Goal: Task Accomplishment & Management: Complete application form

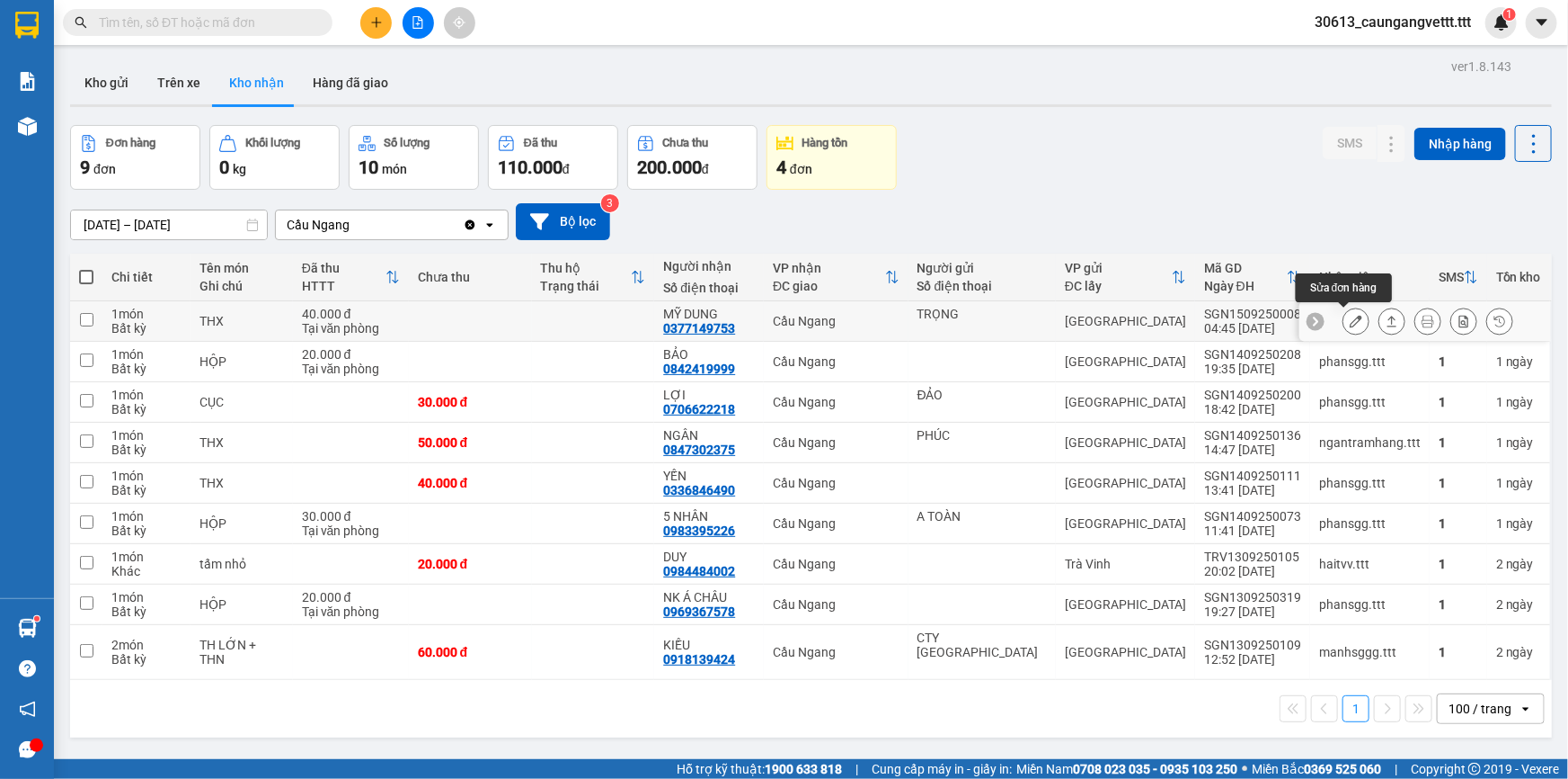
click at [1350, 317] on icon at bounding box center [1356, 321] width 13 height 13
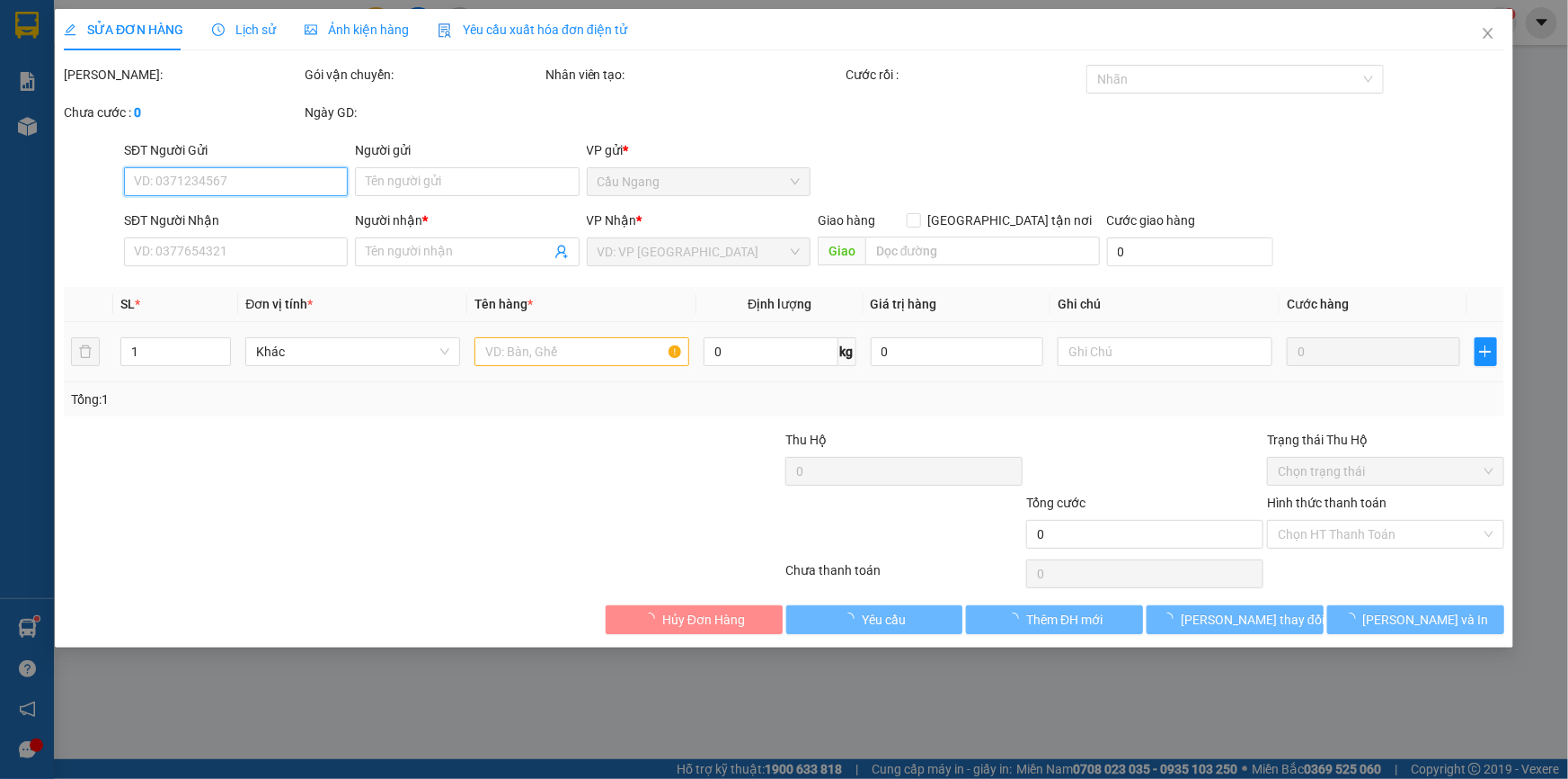
type input "TRỌNG"
type input "0377149753"
type input "MỸ DUNG"
type input "40.000"
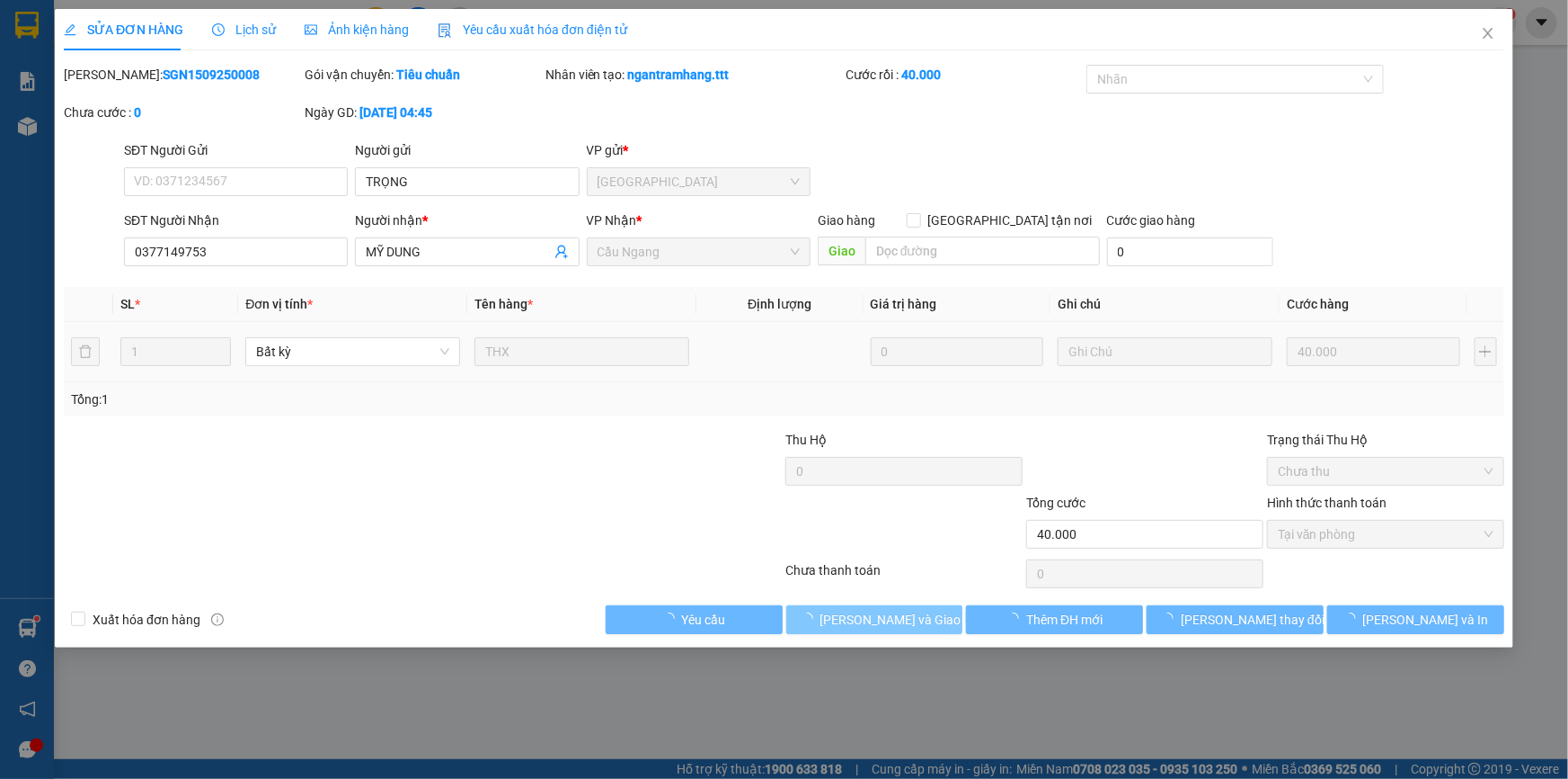
click at [893, 620] on span "[PERSON_NAME] và Giao hàng" at bounding box center [907, 619] width 172 height 20
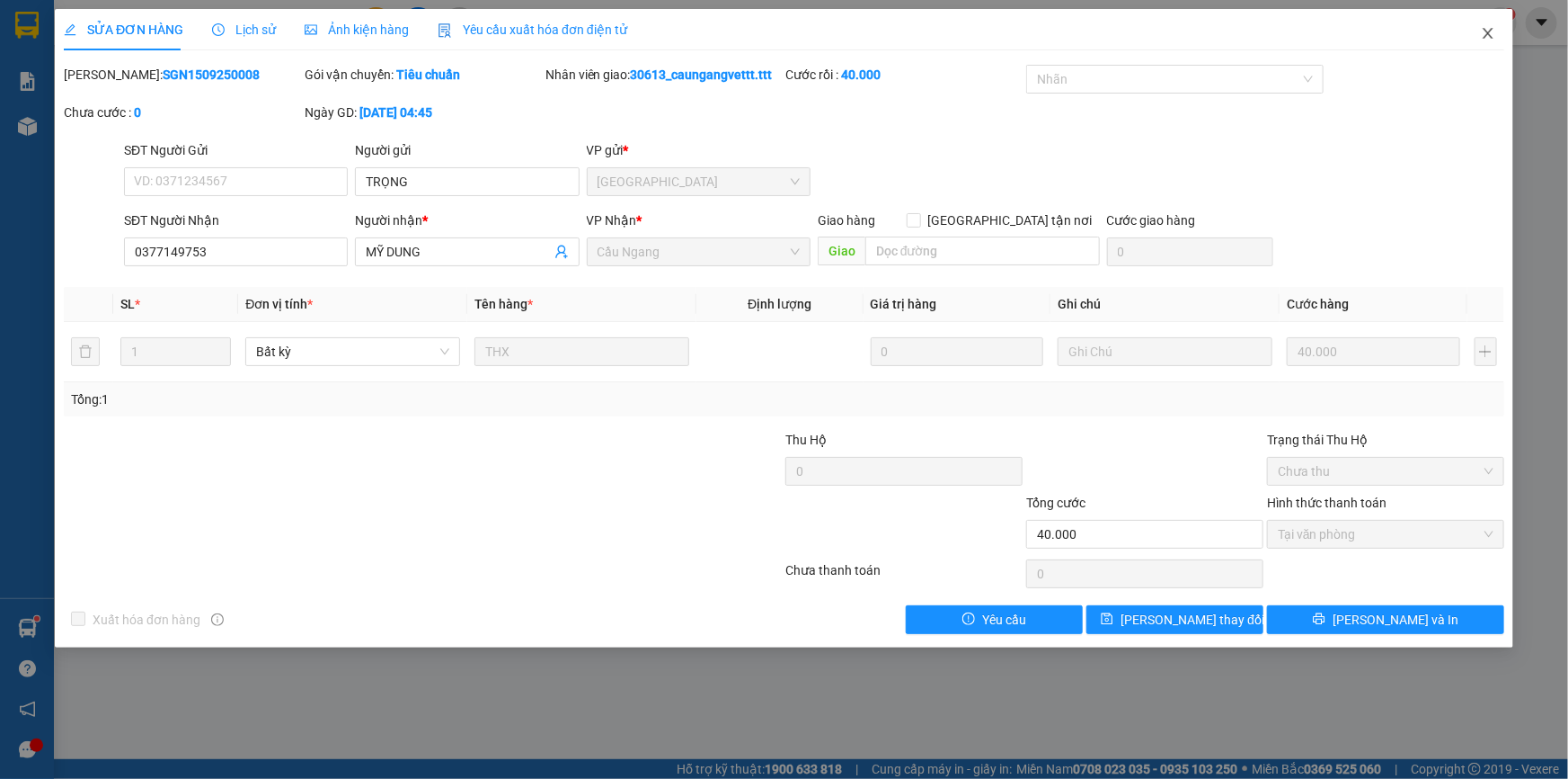
click at [1487, 34] on icon "close" at bounding box center [1488, 32] width 10 height 11
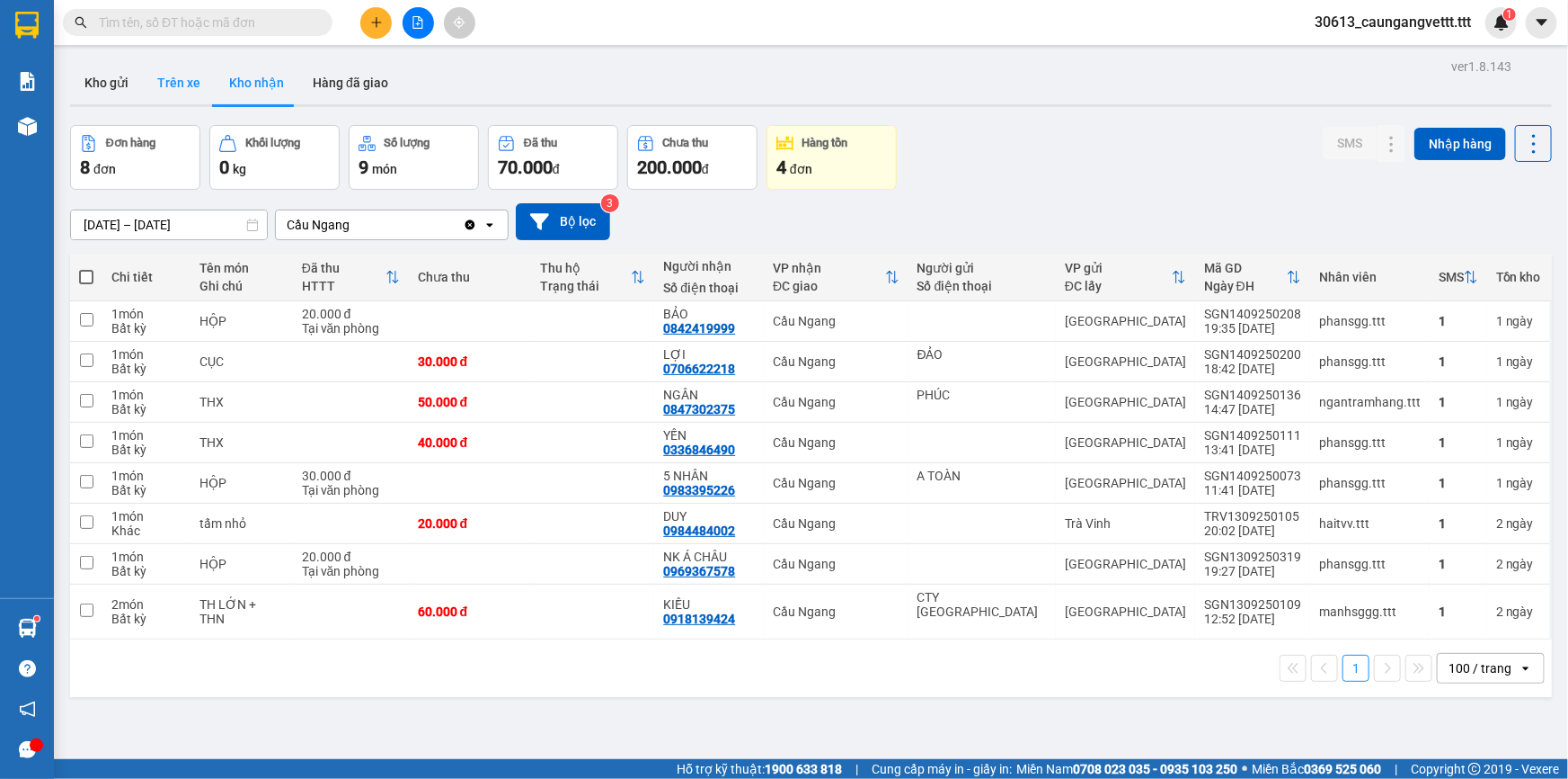
click at [172, 89] on button "Trên xe" at bounding box center [178, 82] width 71 height 43
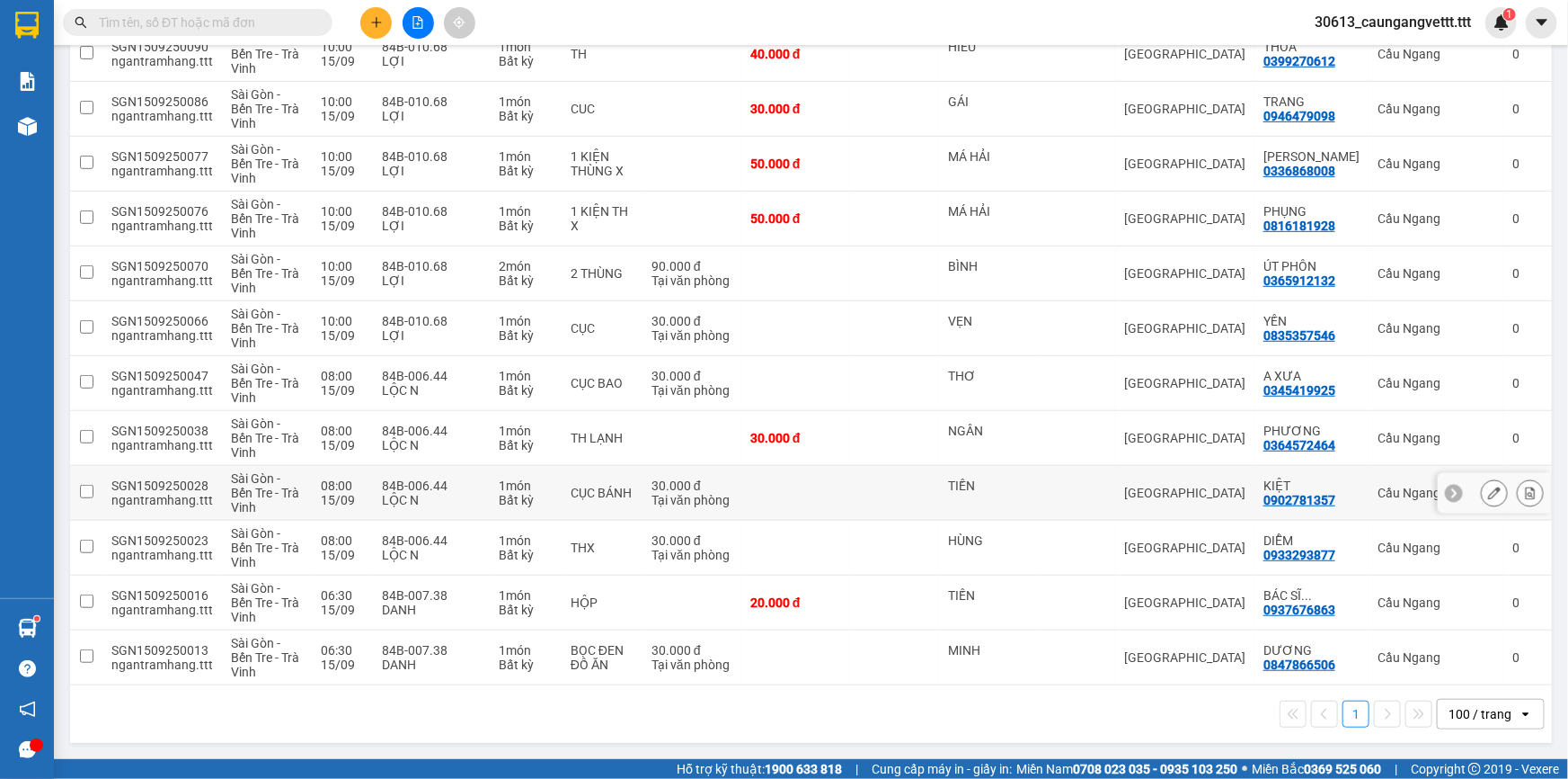
scroll to position [388, 0]
click at [1524, 651] on icon at bounding box center [1530, 657] width 13 height 13
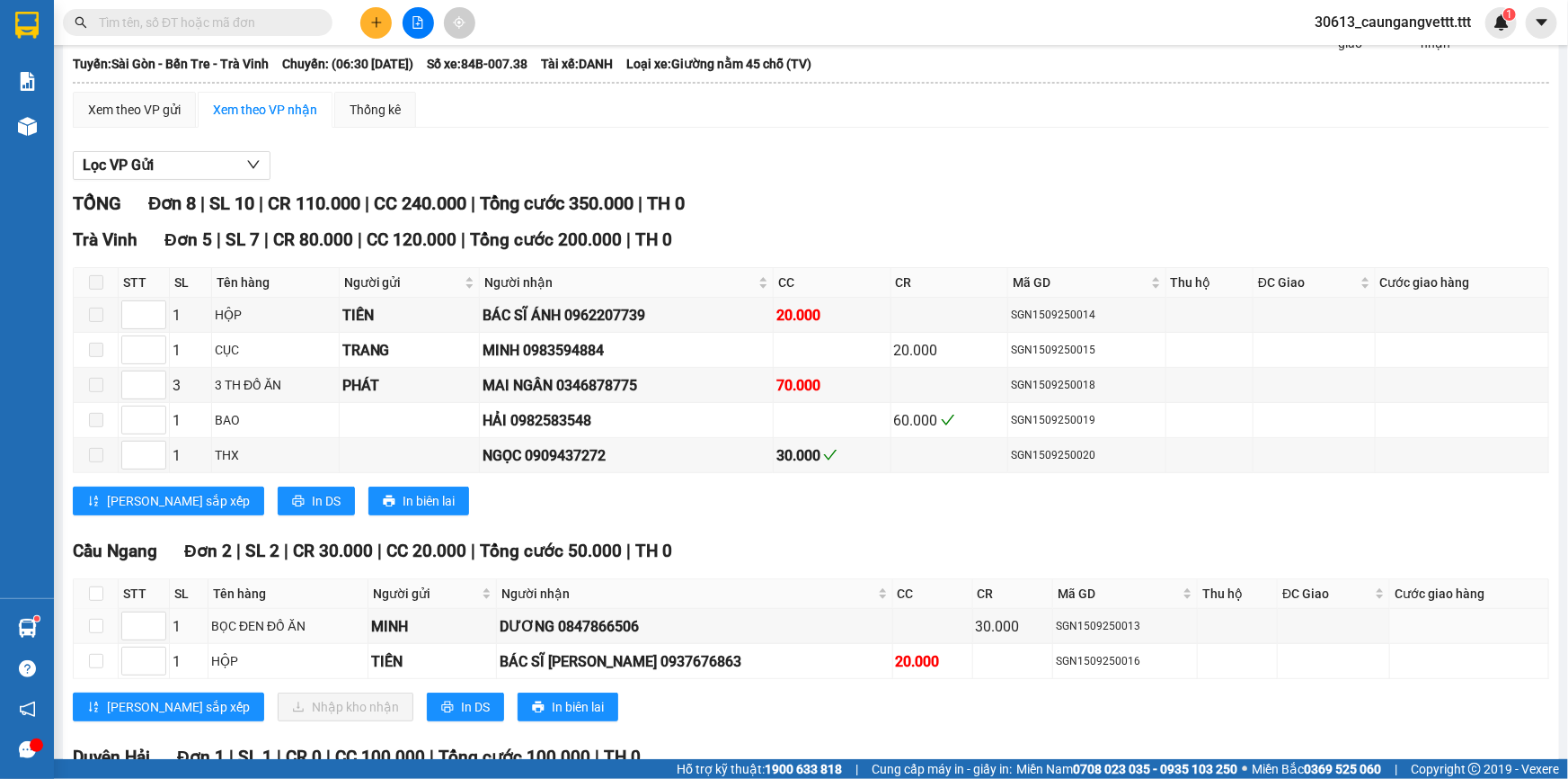
scroll to position [252, 0]
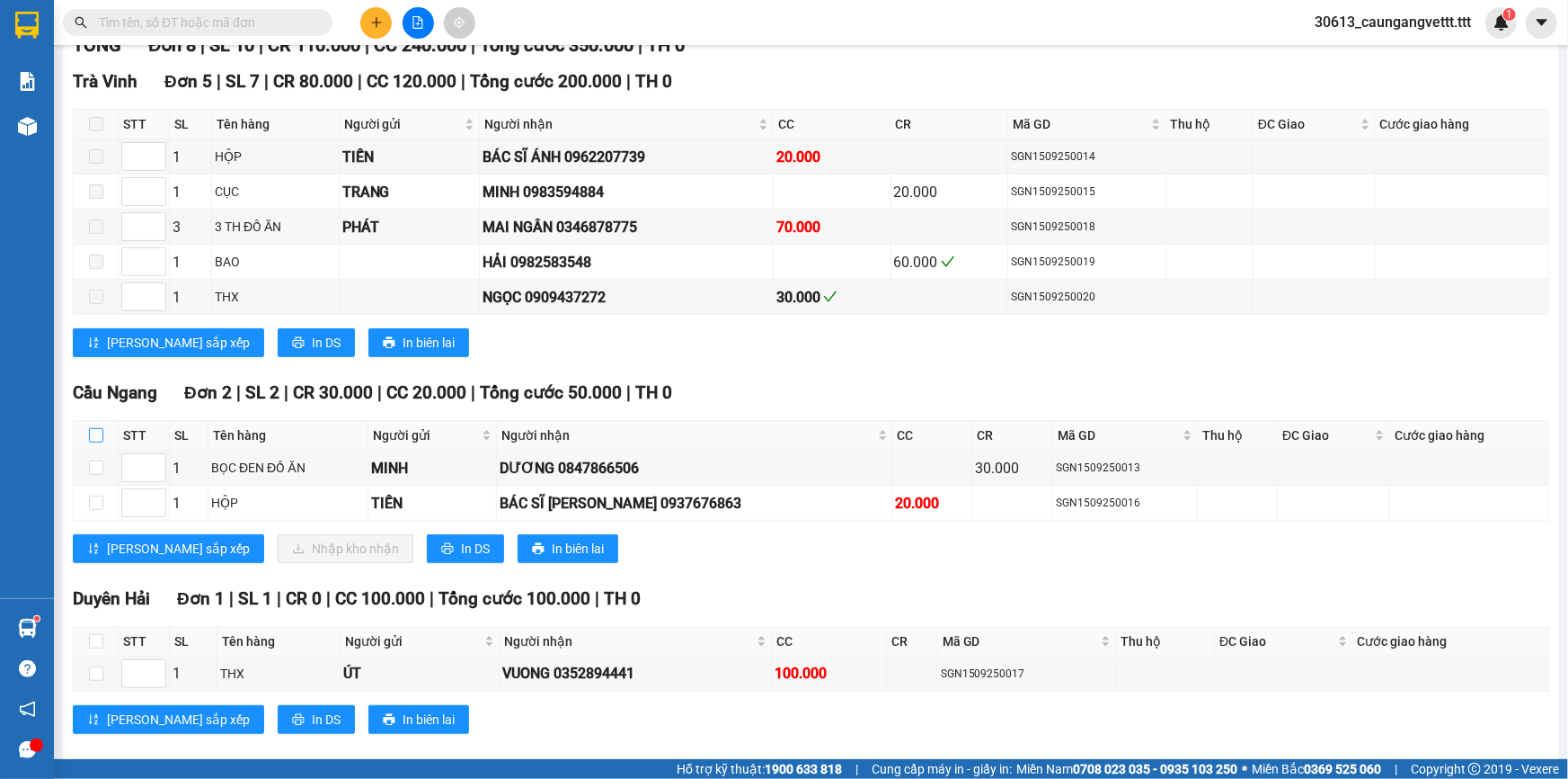
click at [98, 434] on input "checkbox" at bounding box center [96, 435] width 15 height 15
checkbox input "true"
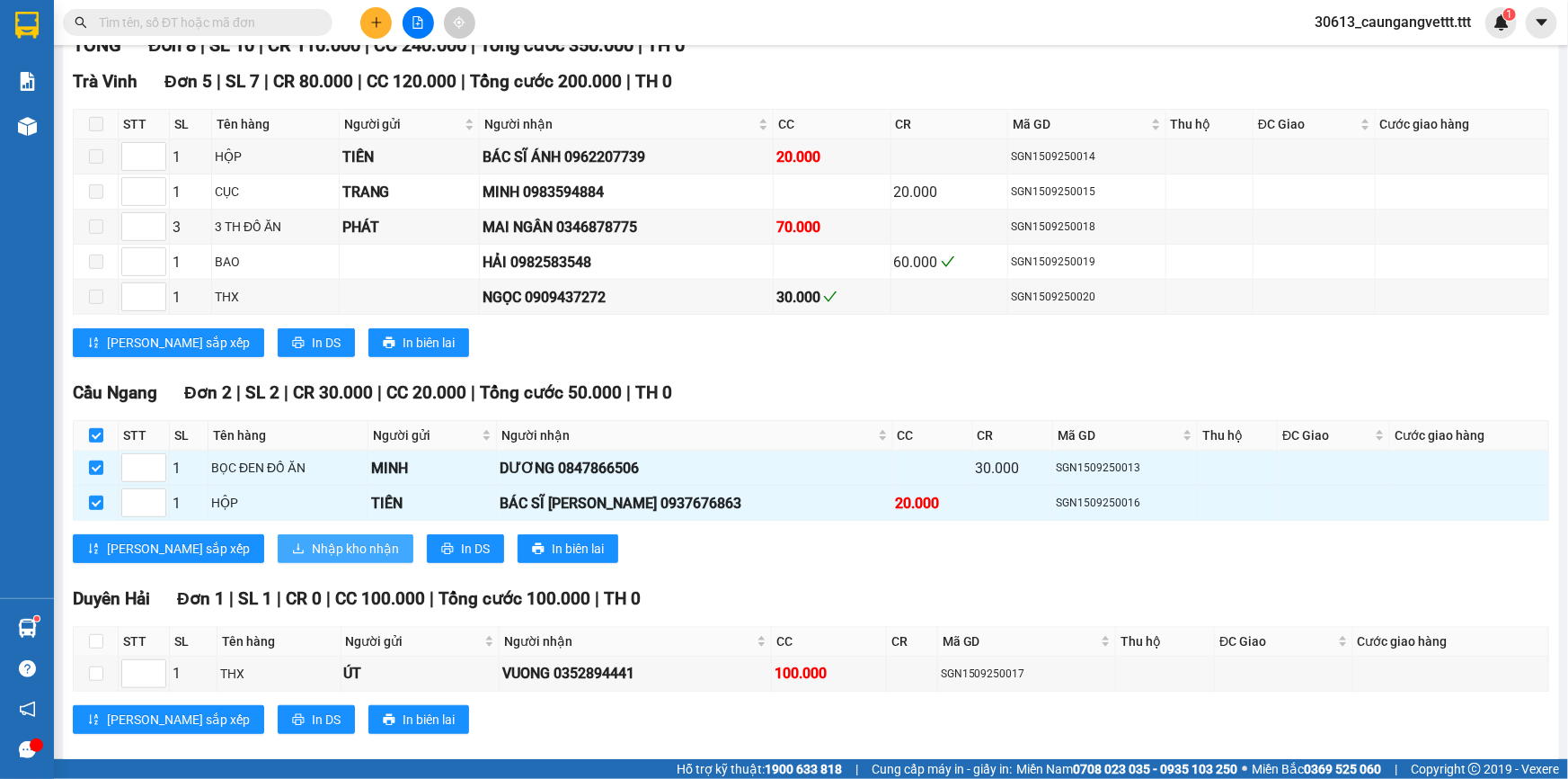
click at [312, 547] on span "Nhập kho nhận" at bounding box center [355, 548] width 87 height 20
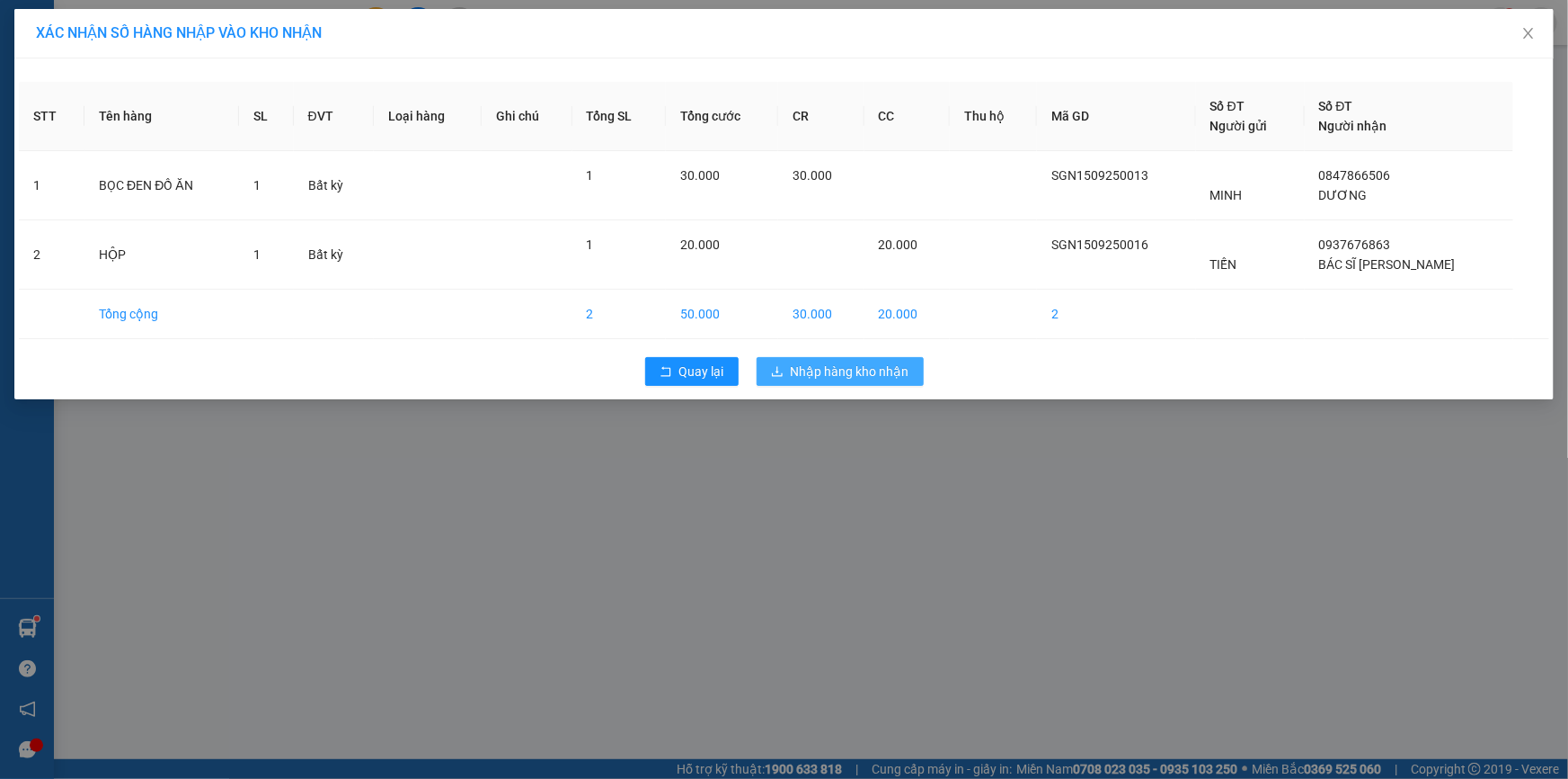
click at [829, 372] on span "Nhập hàng kho nhận" at bounding box center [849, 371] width 118 height 20
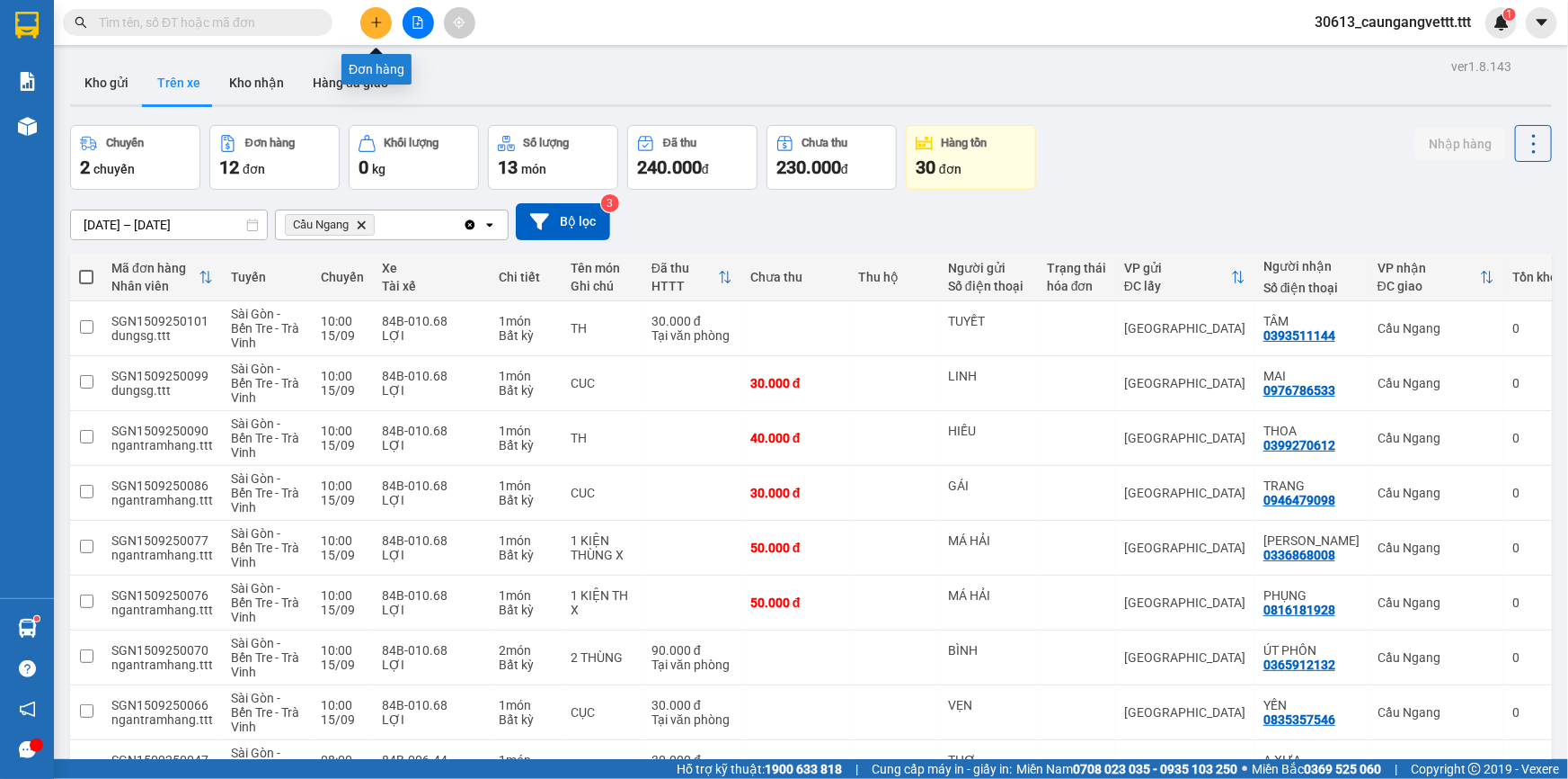
click at [375, 18] on icon "plus" at bounding box center [376, 23] width 13 height 13
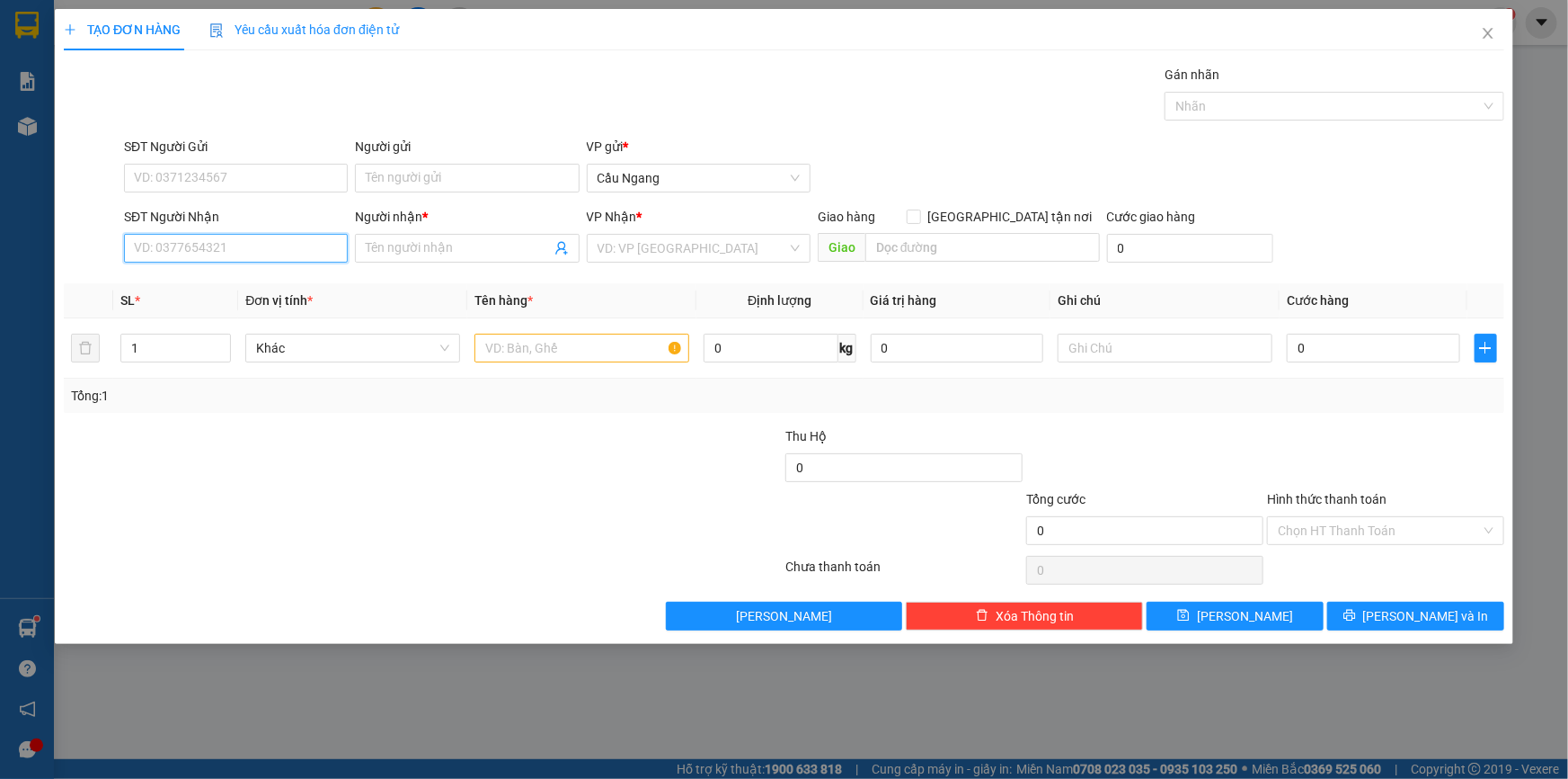
click at [283, 241] on input "SĐT Người Nhận" at bounding box center [236, 248] width 224 height 28
click at [248, 286] on div "0906723760 - HIỆP" at bounding box center [236, 284] width 202 height 20
type input "0906723760"
type input "HIỆP"
type input "0906723760"
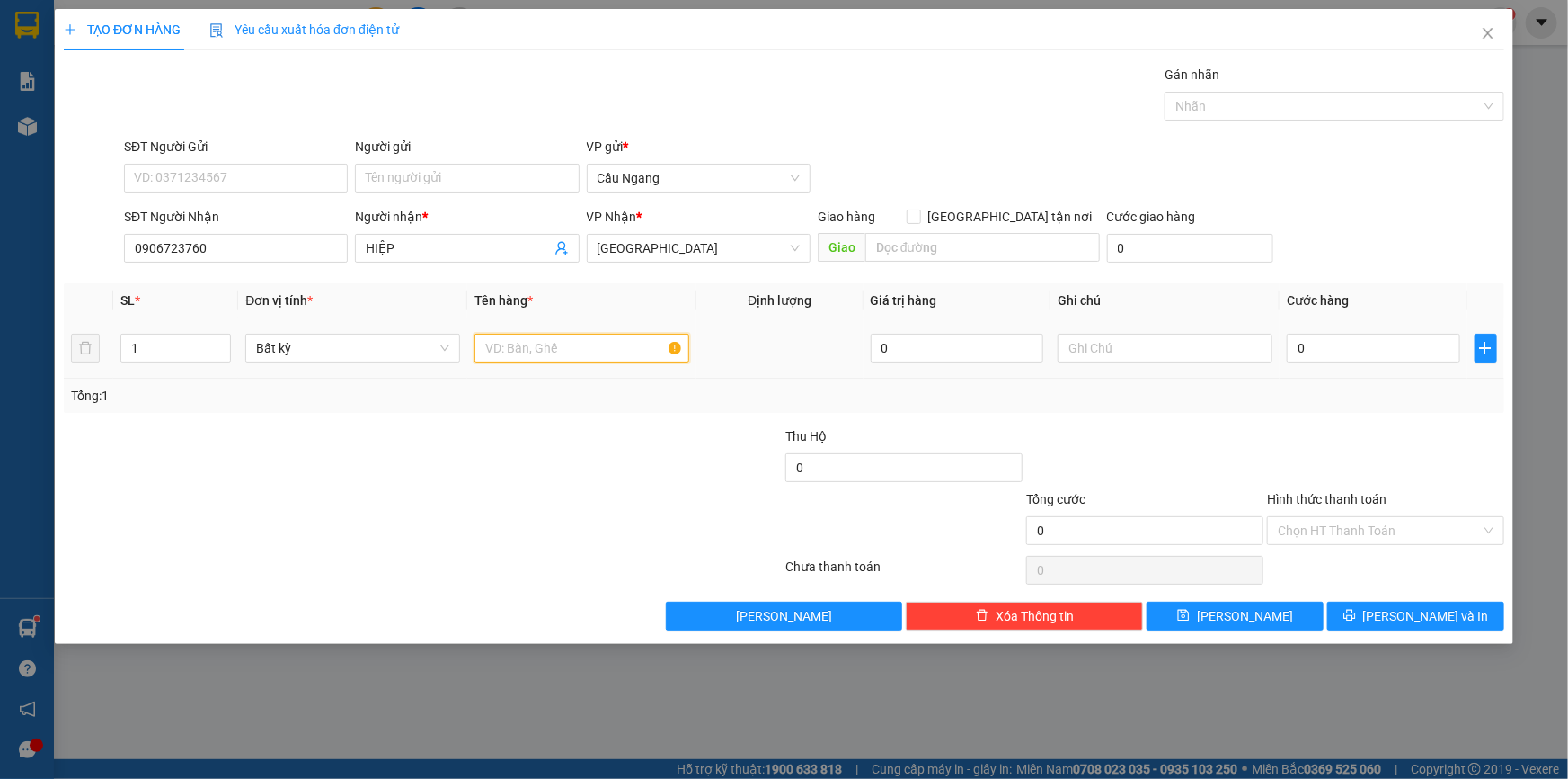
click at [528, 345] on input "text" at bounding box center [582, 347] width 215 height 28
type input "BAO"
click at [1346, 350] on input "0" at bounding box center [1373, 347] width 173 height 28
type input "5"
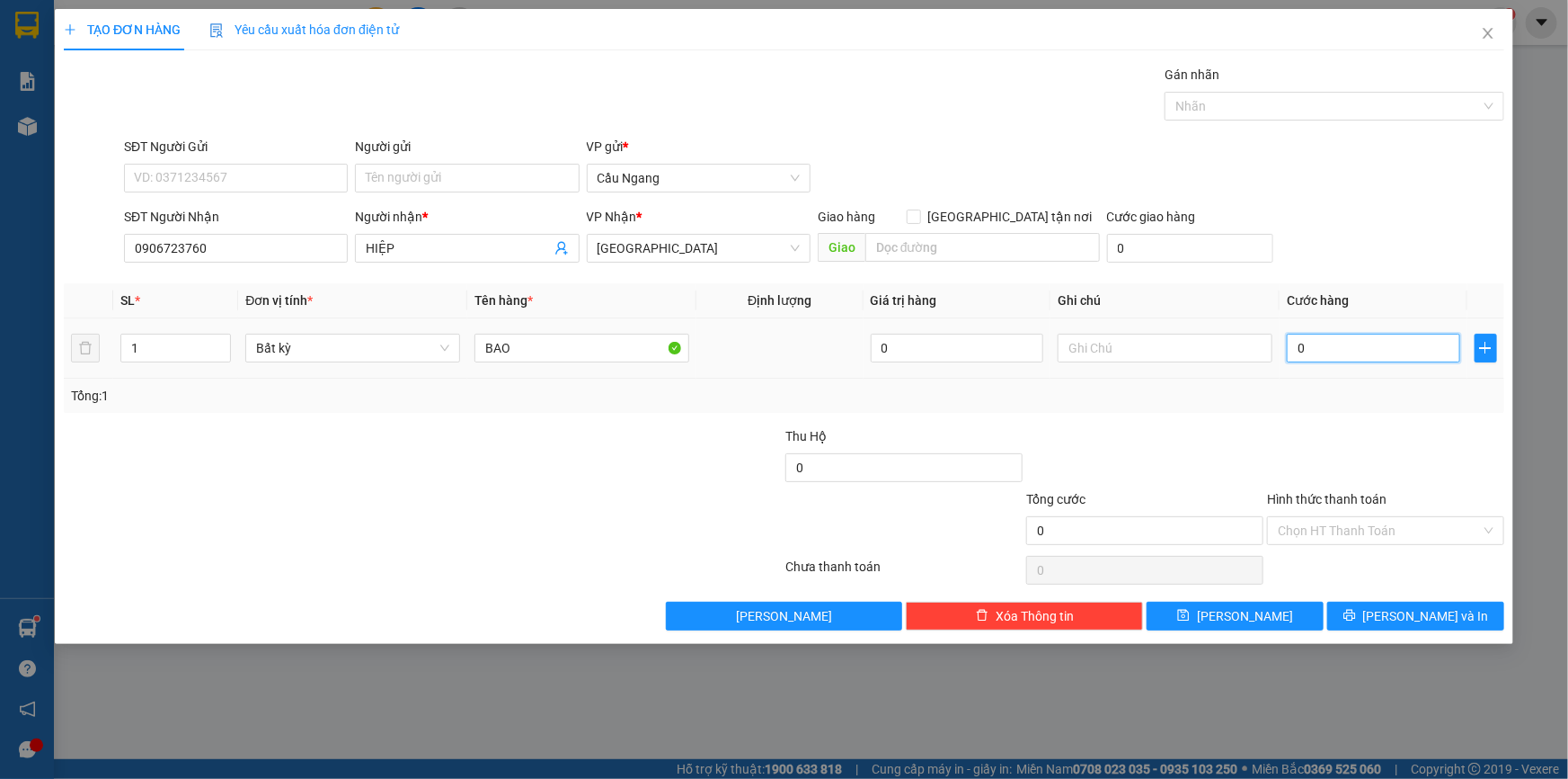
type input "5"
type input "50"
type input "500"
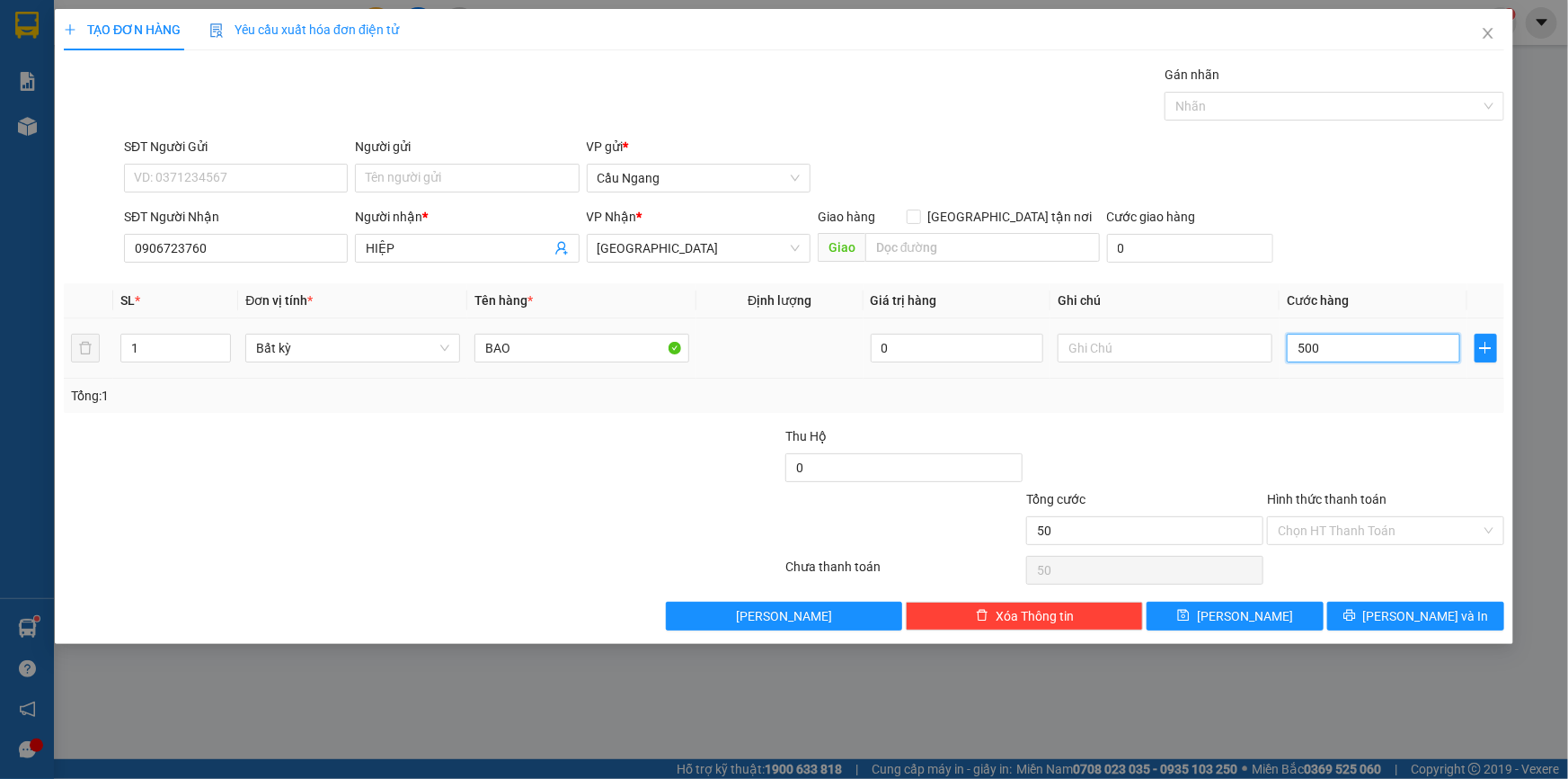
type input "500"
type input "5.000"
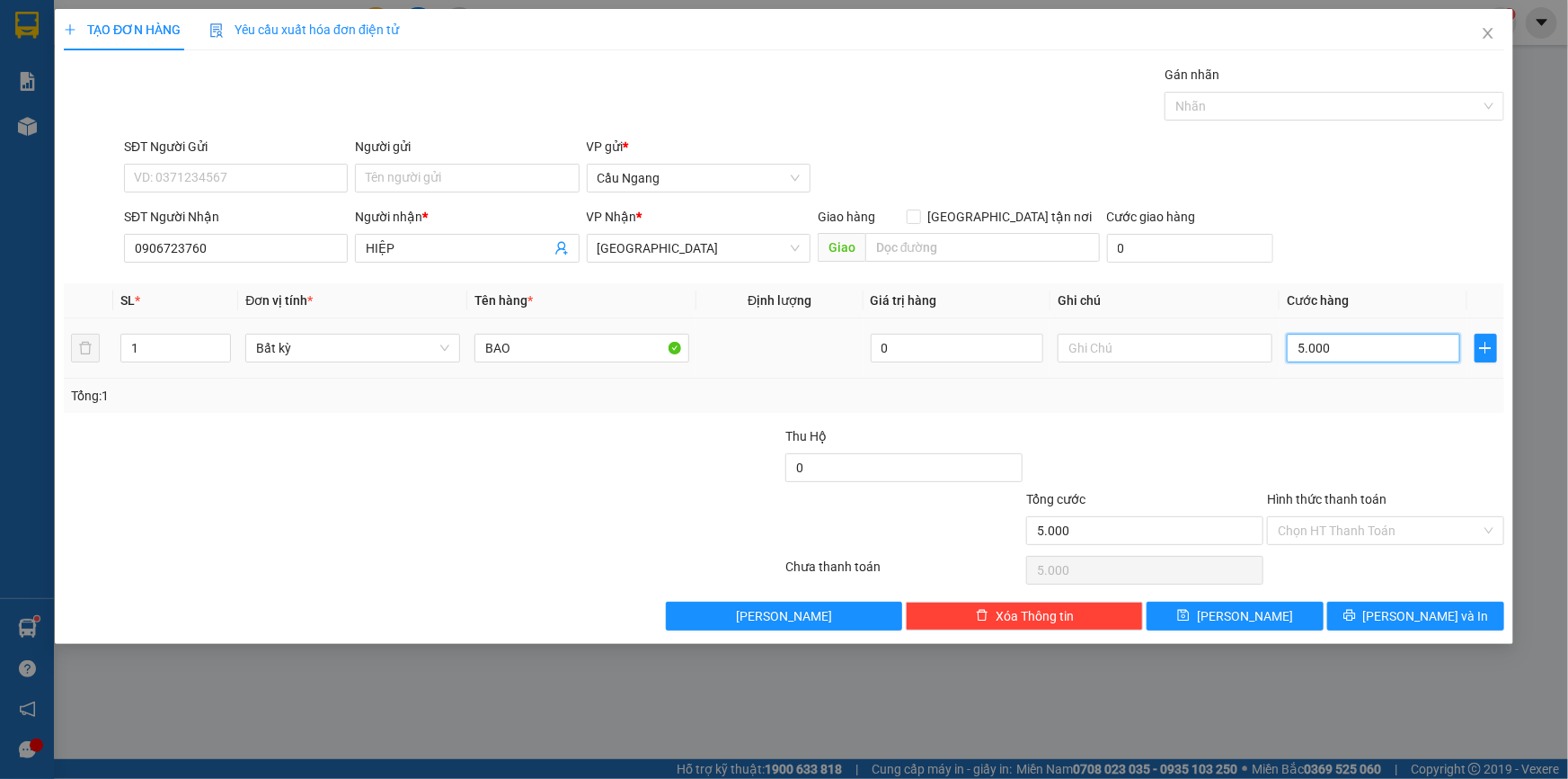
type input "50.000"
click at [1331, 532] on input "Hình thức thanh toán" at bounding box center [1379, 530] width 203 height 27
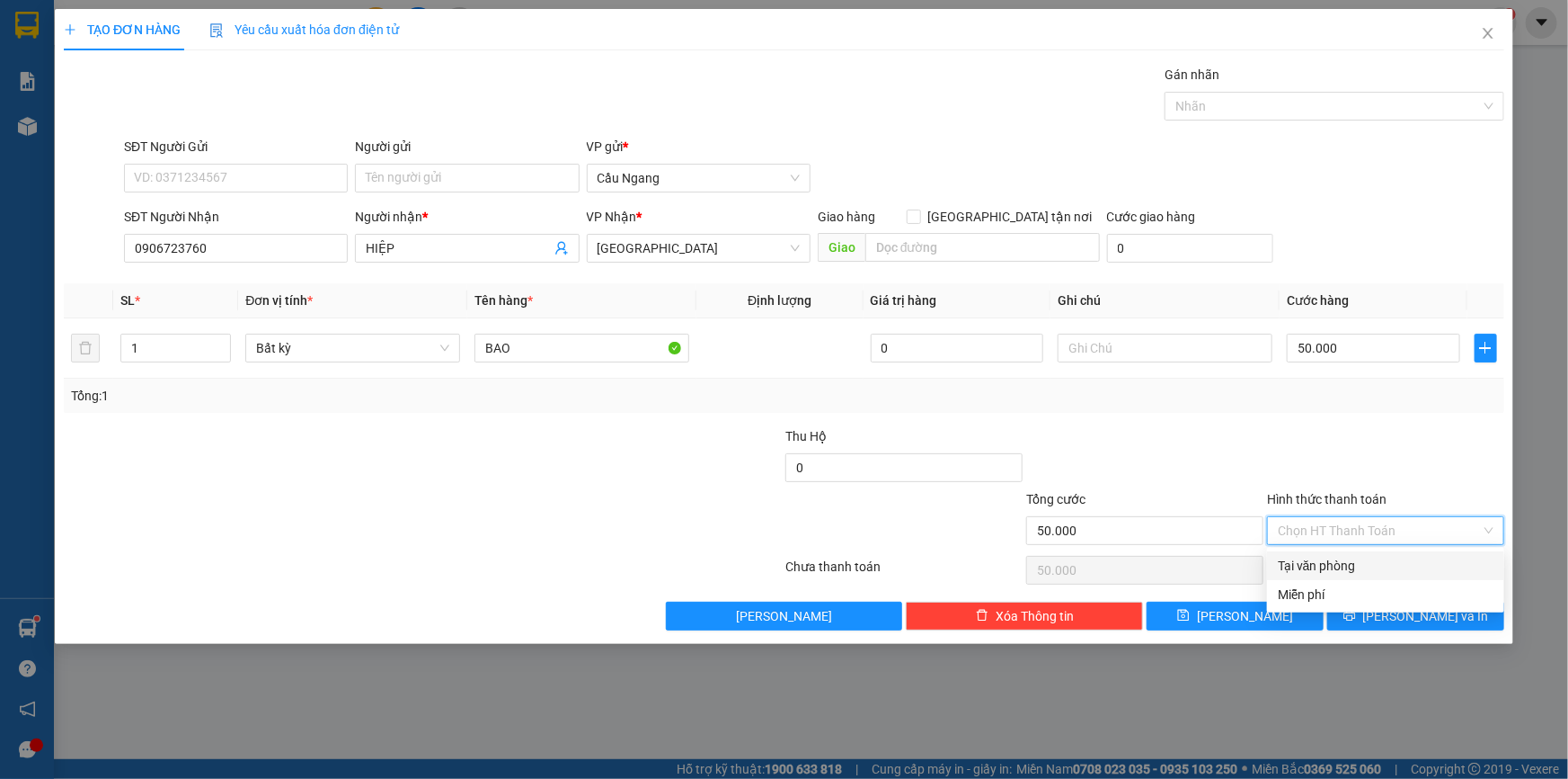
click at [1321, 560] on div "Tại văn phòng" at bounding box center [1385, 566] width 215 height 20
type input "0"
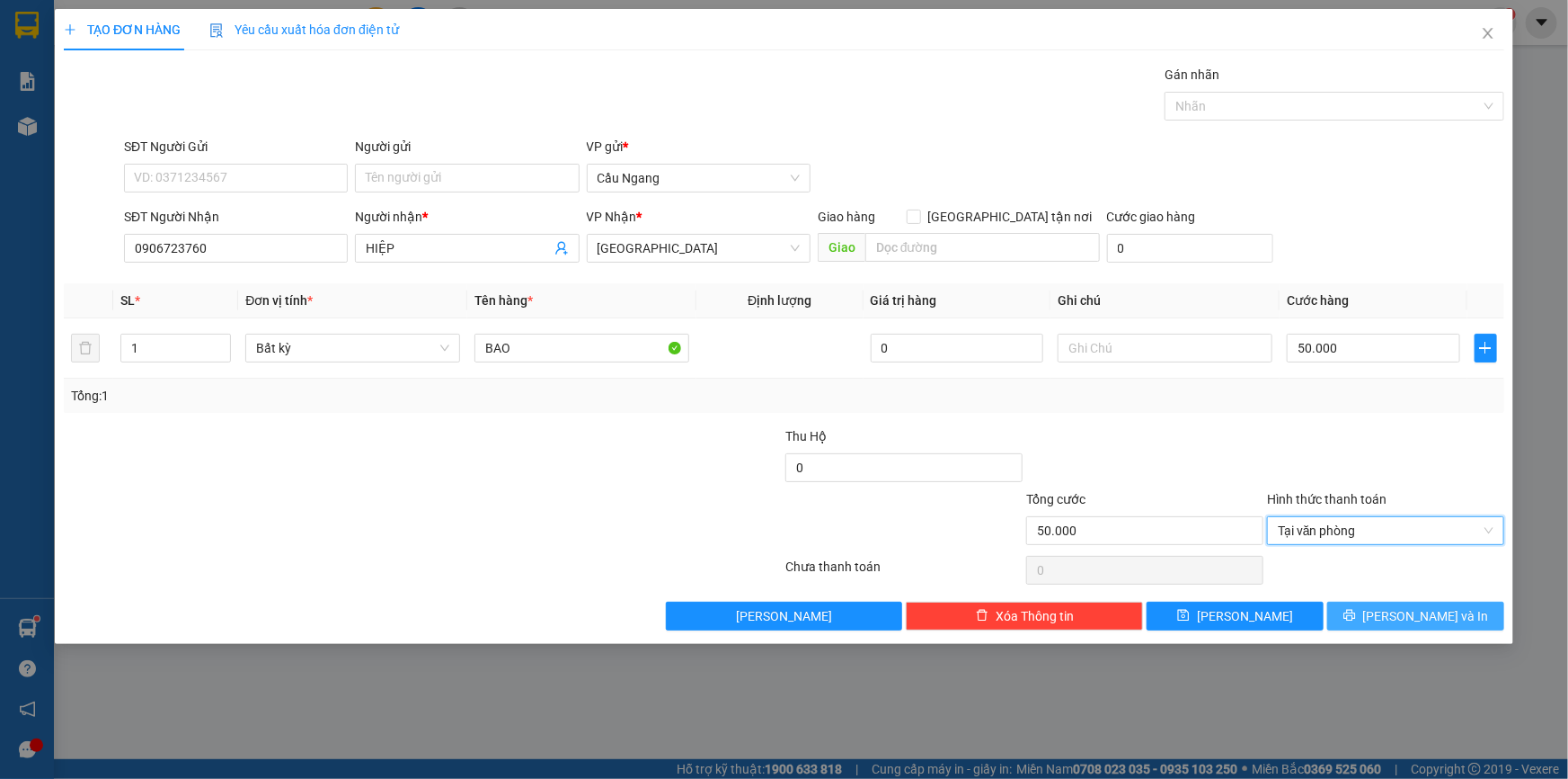
click at [1356, 616] on icon "printer" at bounding box center [1349, 615] width 13 height 13
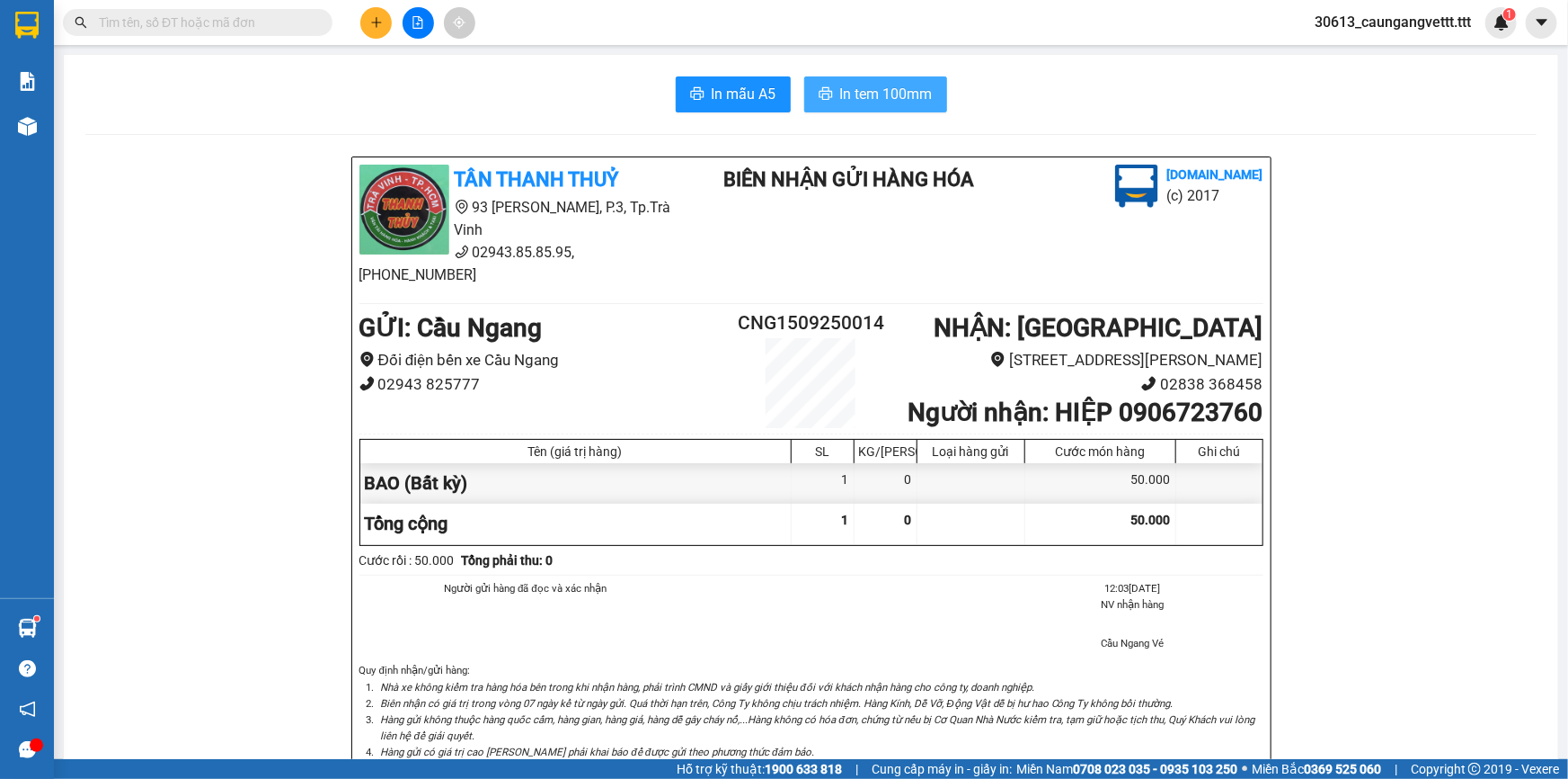
click at [878, 93] on span "In tem 100mm" at bounding box center [886, 94] width 93 height 23
click at [378, 24] on icon "plus" at bounding box center [376, 23] width 13 height 13
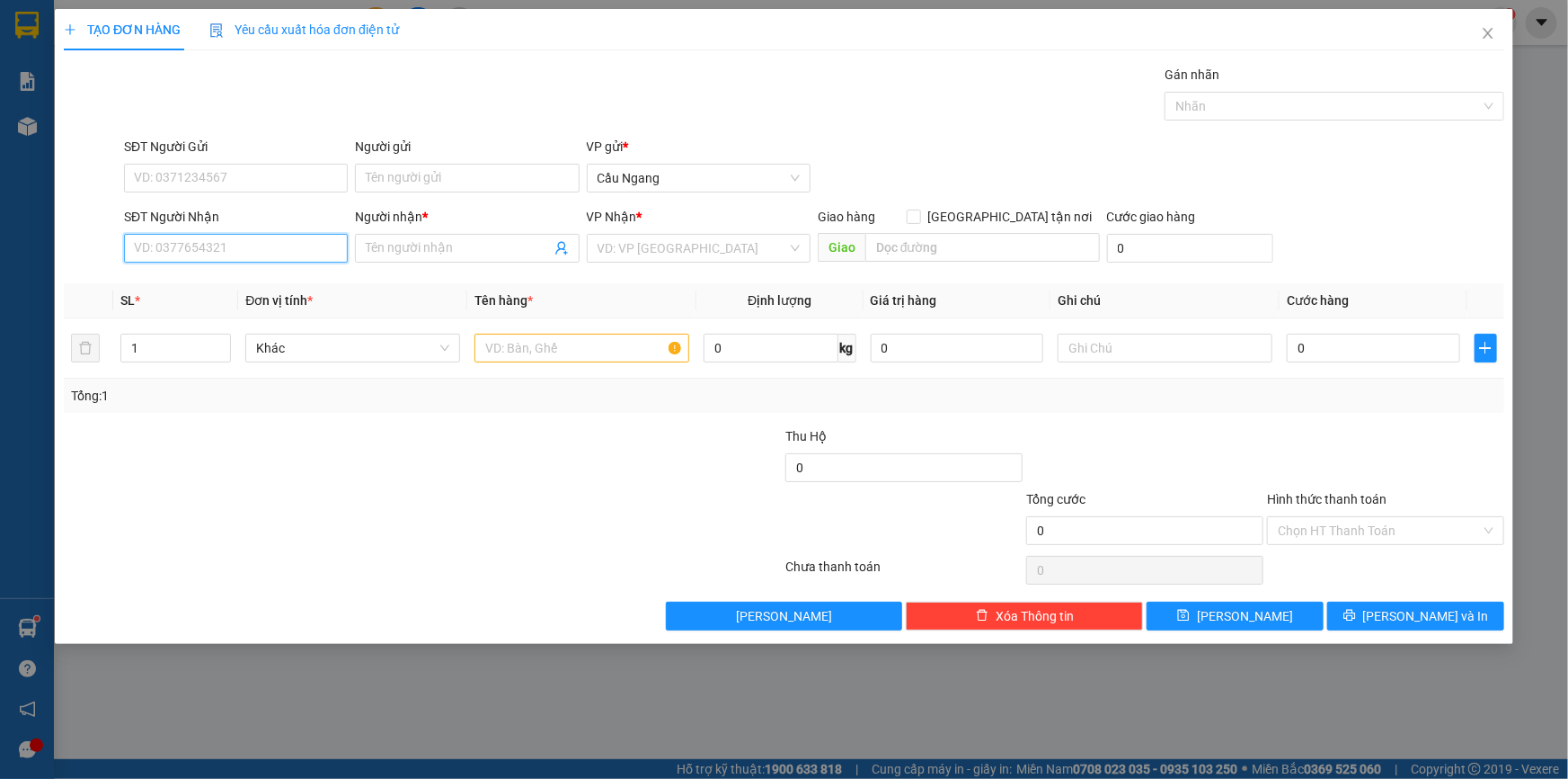
click at [222, 252] on input "SĐT Người Nhận" at bounding box center [236, 248] width 224 height 28
type input "0933545389"
click at [410, 247] on input "Người nhận *" at bounding box center [458, 248] width 184 height 20
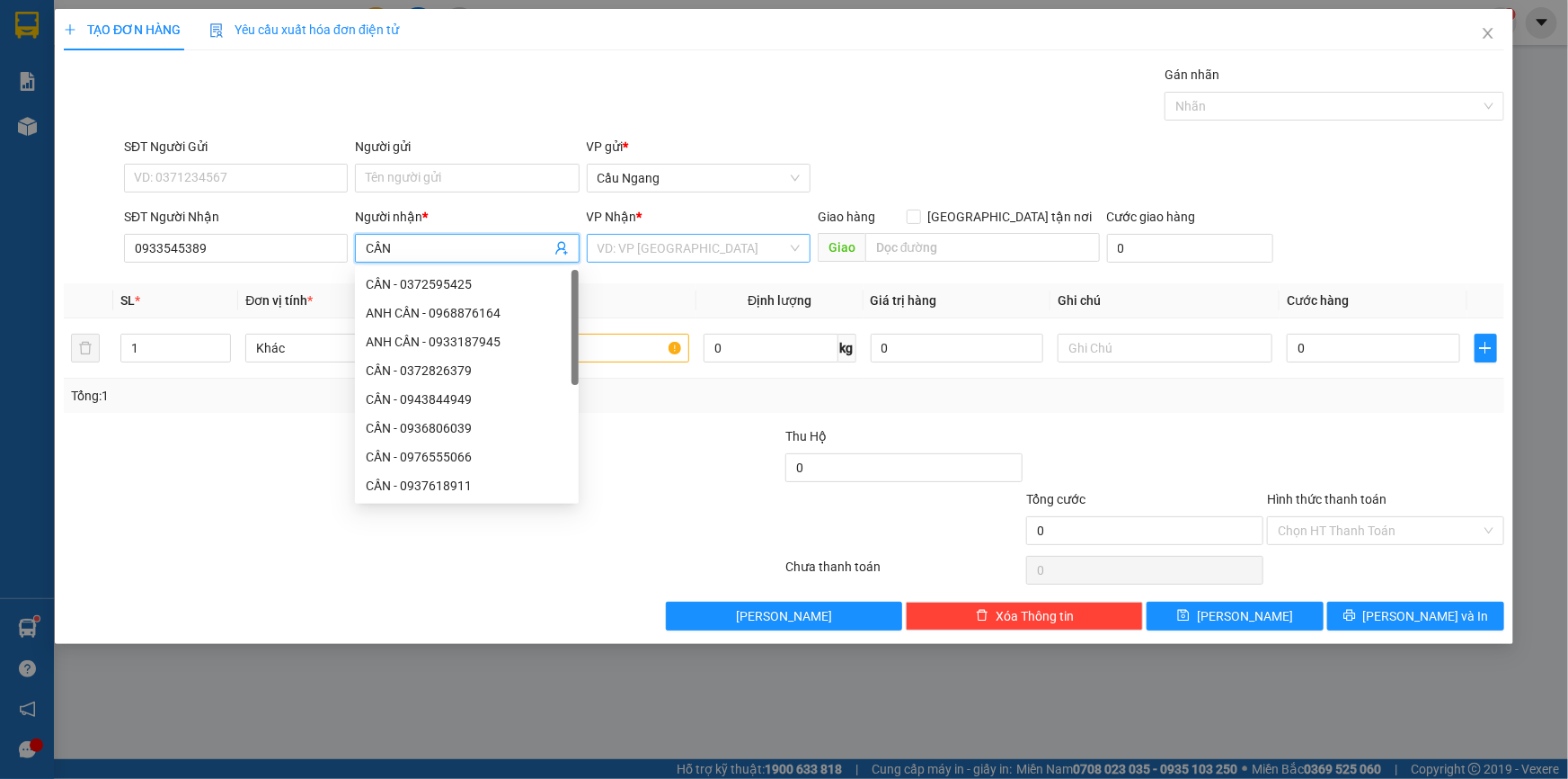
type input "CẦN"
click at [652, 243] on input "search" at bounding box center [693, 249] width 190 height 27
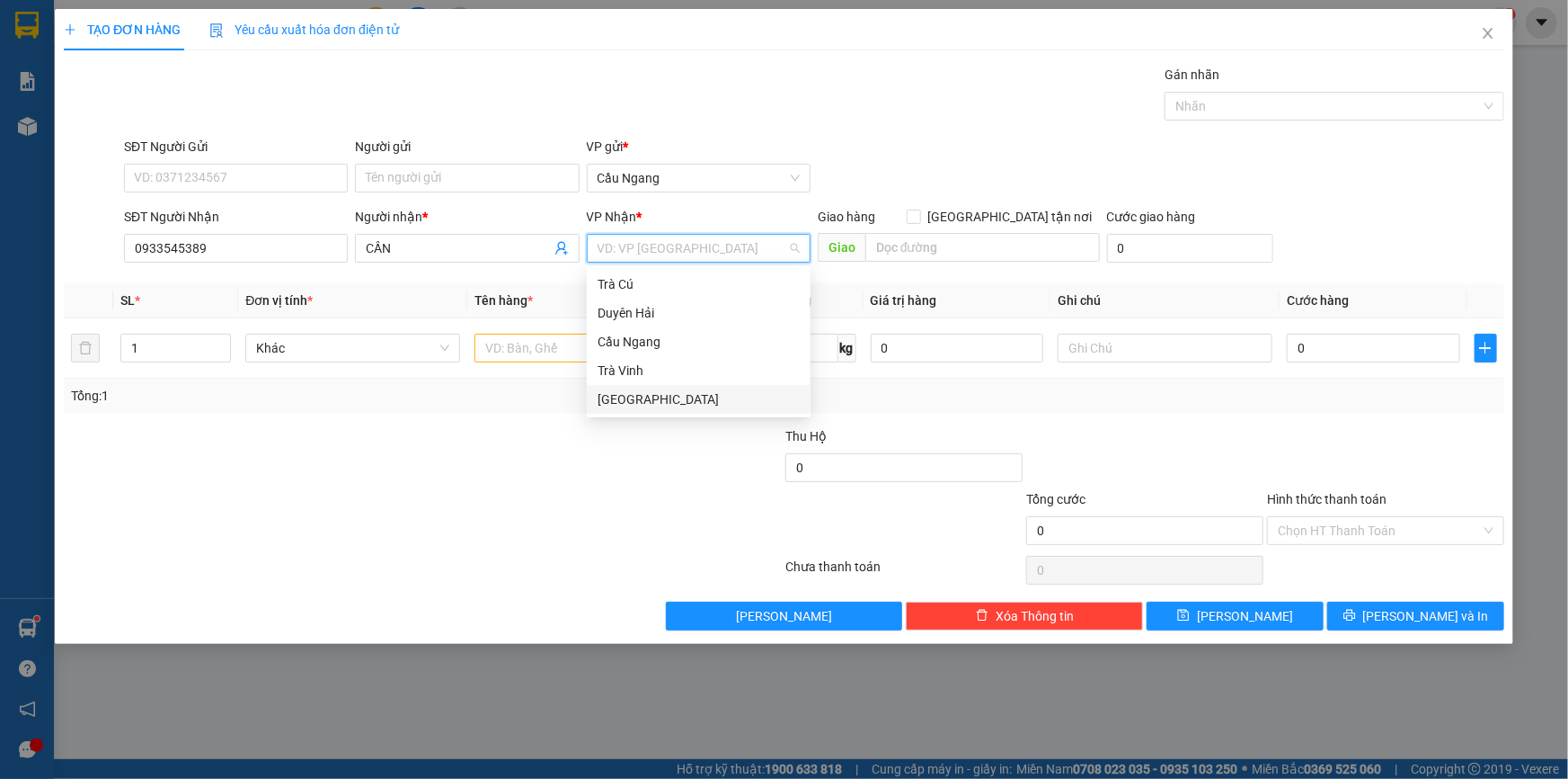
click at [632, 403] on div "[GEOGRAPHIC_DATA]" at bounding box center [698, 399] width 202 height 20
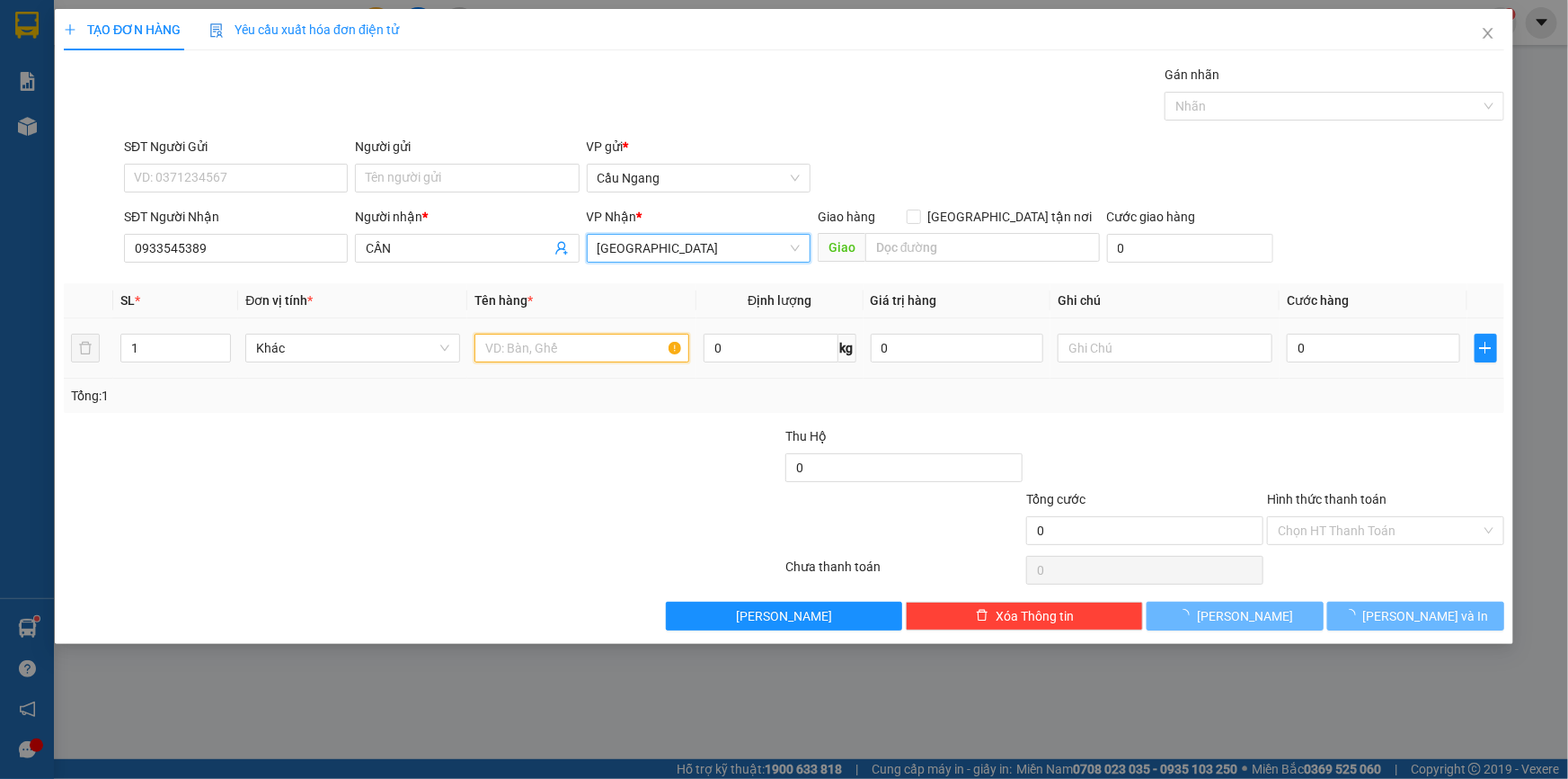
click at [545, 348] on input "text" at bounding box center [582, 347] width 215 height 28
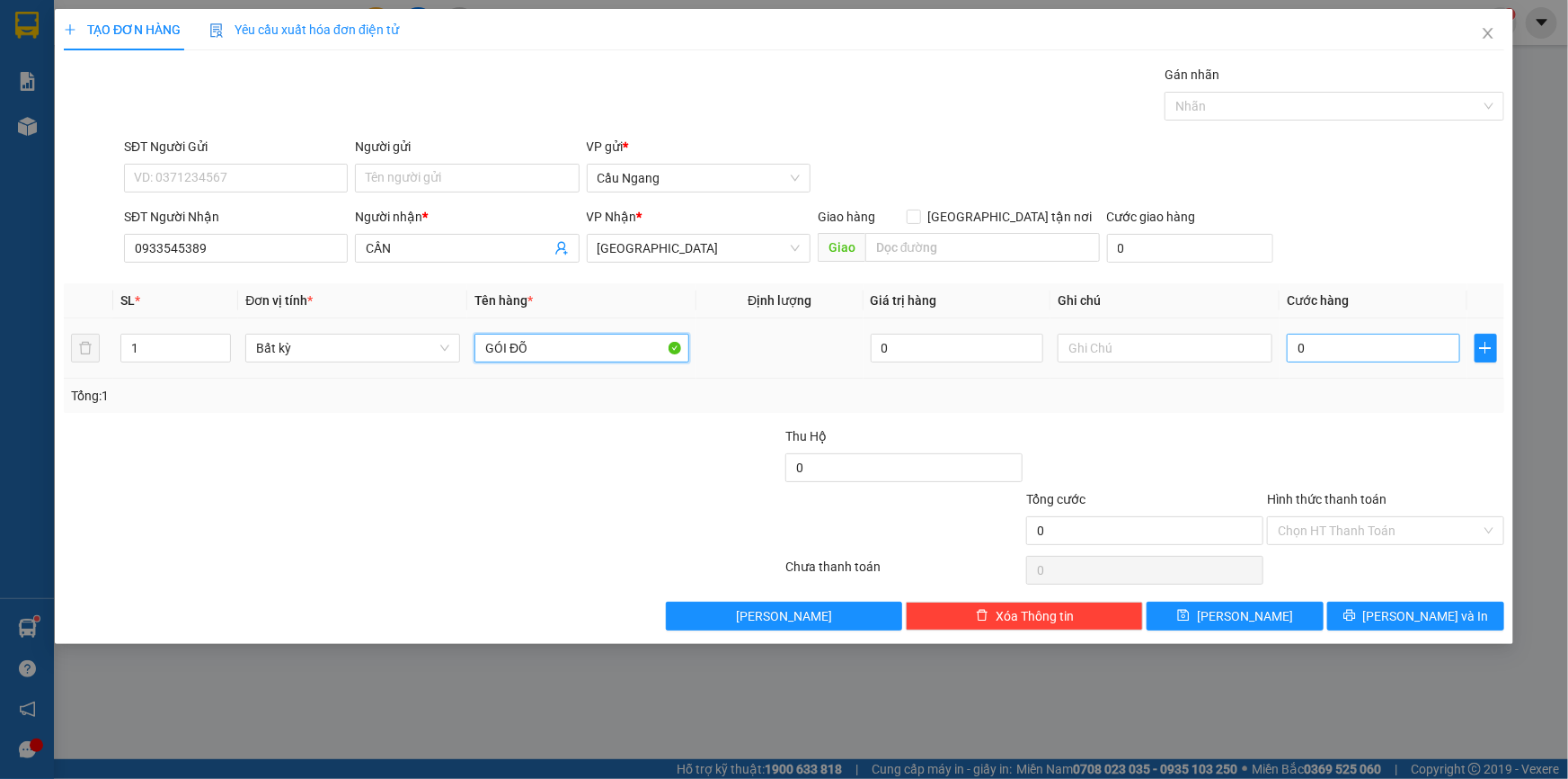
type input "GÓI ĐÕ"
click at [1375, 342] on input "0" at bounding box center [1373, 347] width 173 height 28
type input "3"
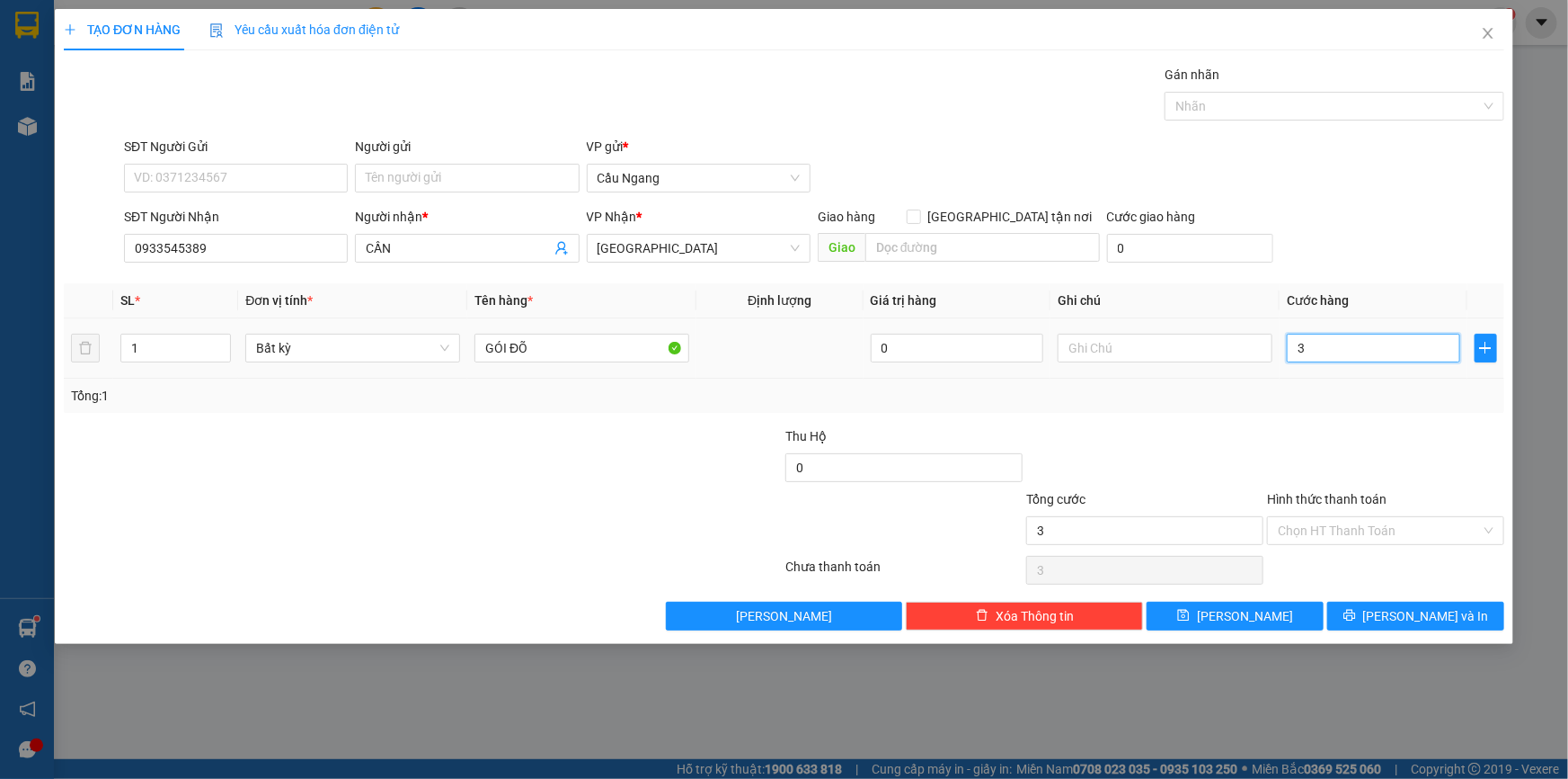
type input "30"
type input "300"
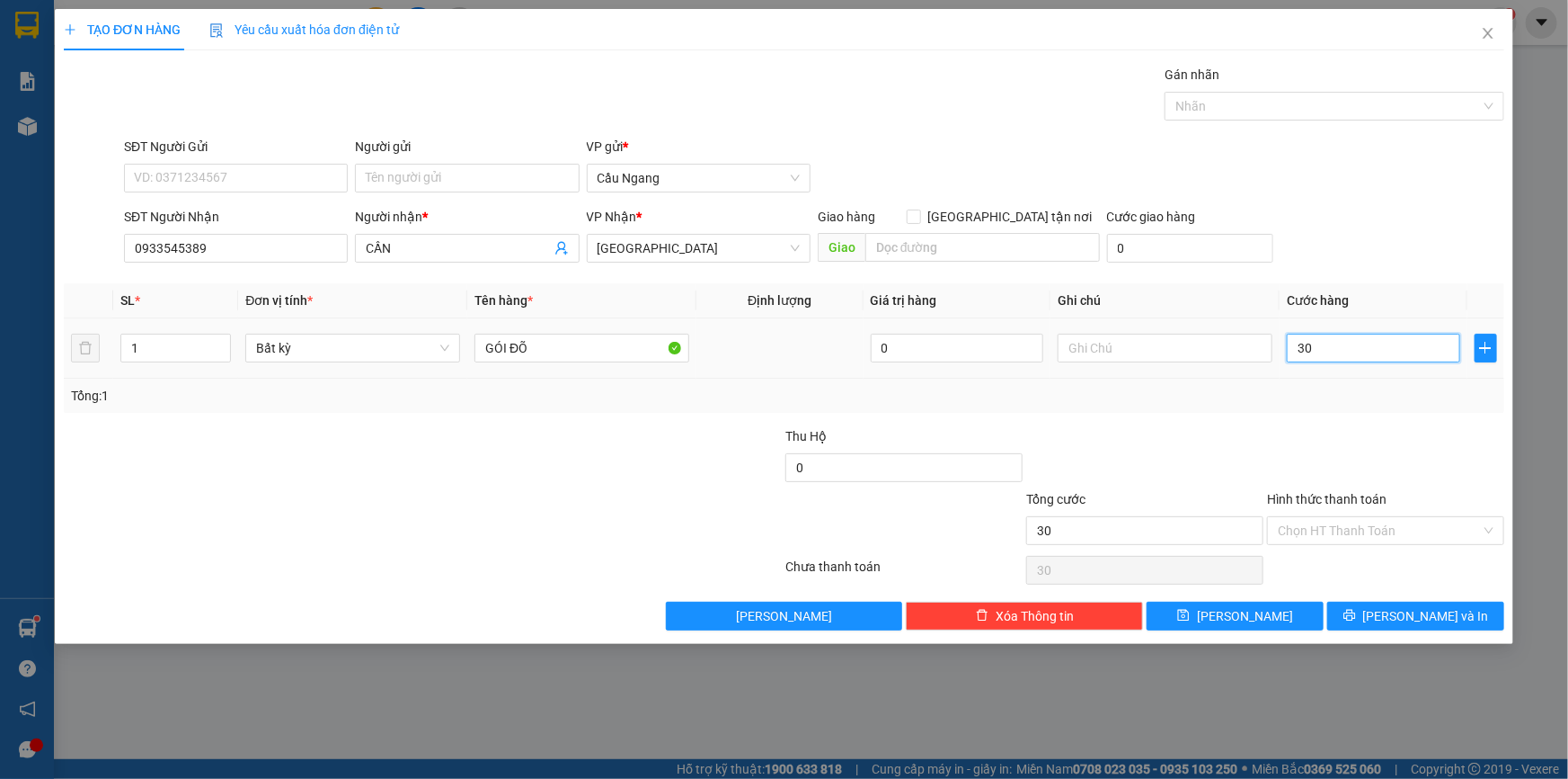
type input "300"
type input "3.000"
type input "30.000"
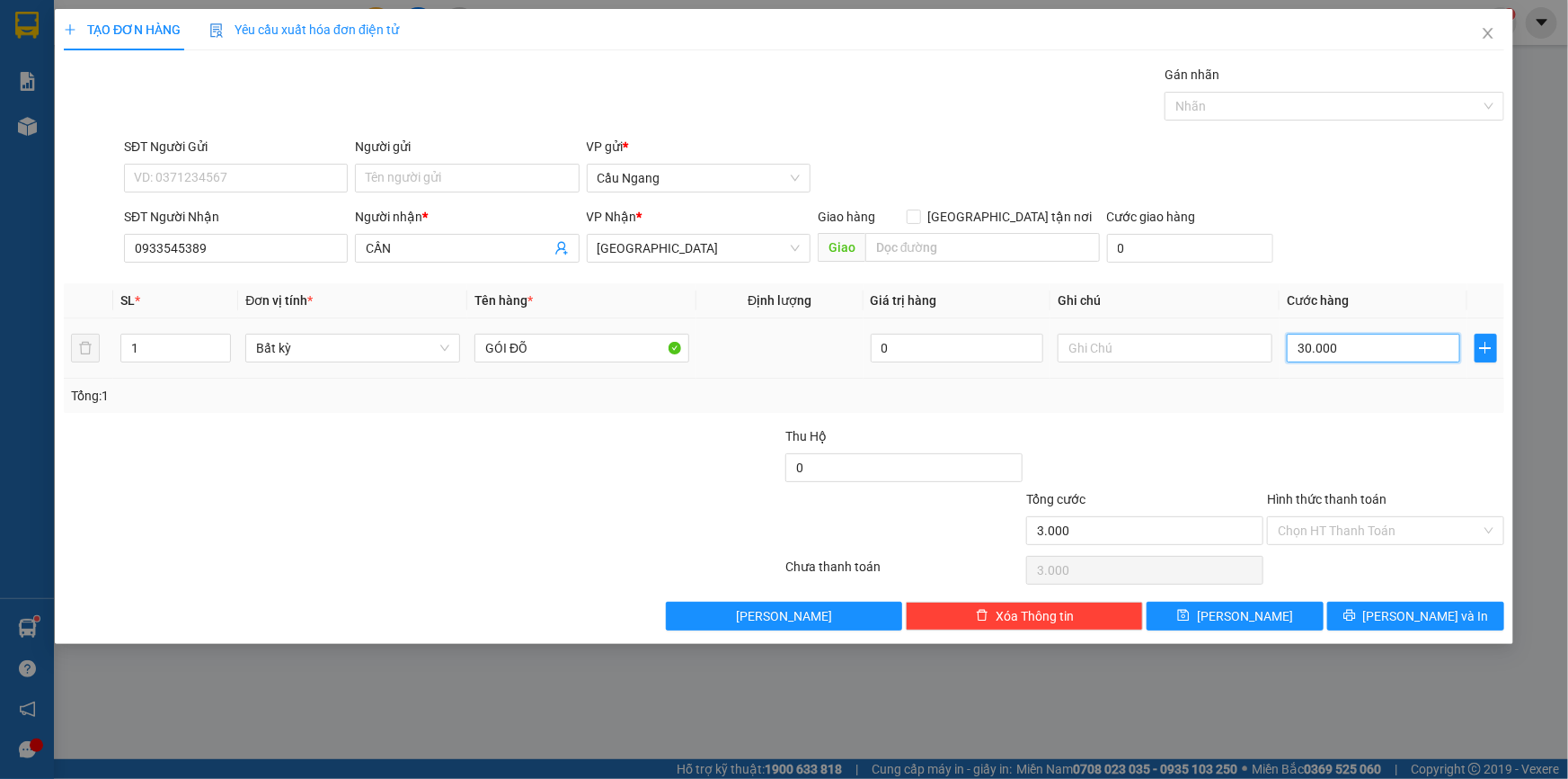
type input "30.000"
click at [1382, 520] on input "Hình thức thanh toán" at bounding box center [1379, 530] width 203 height 27
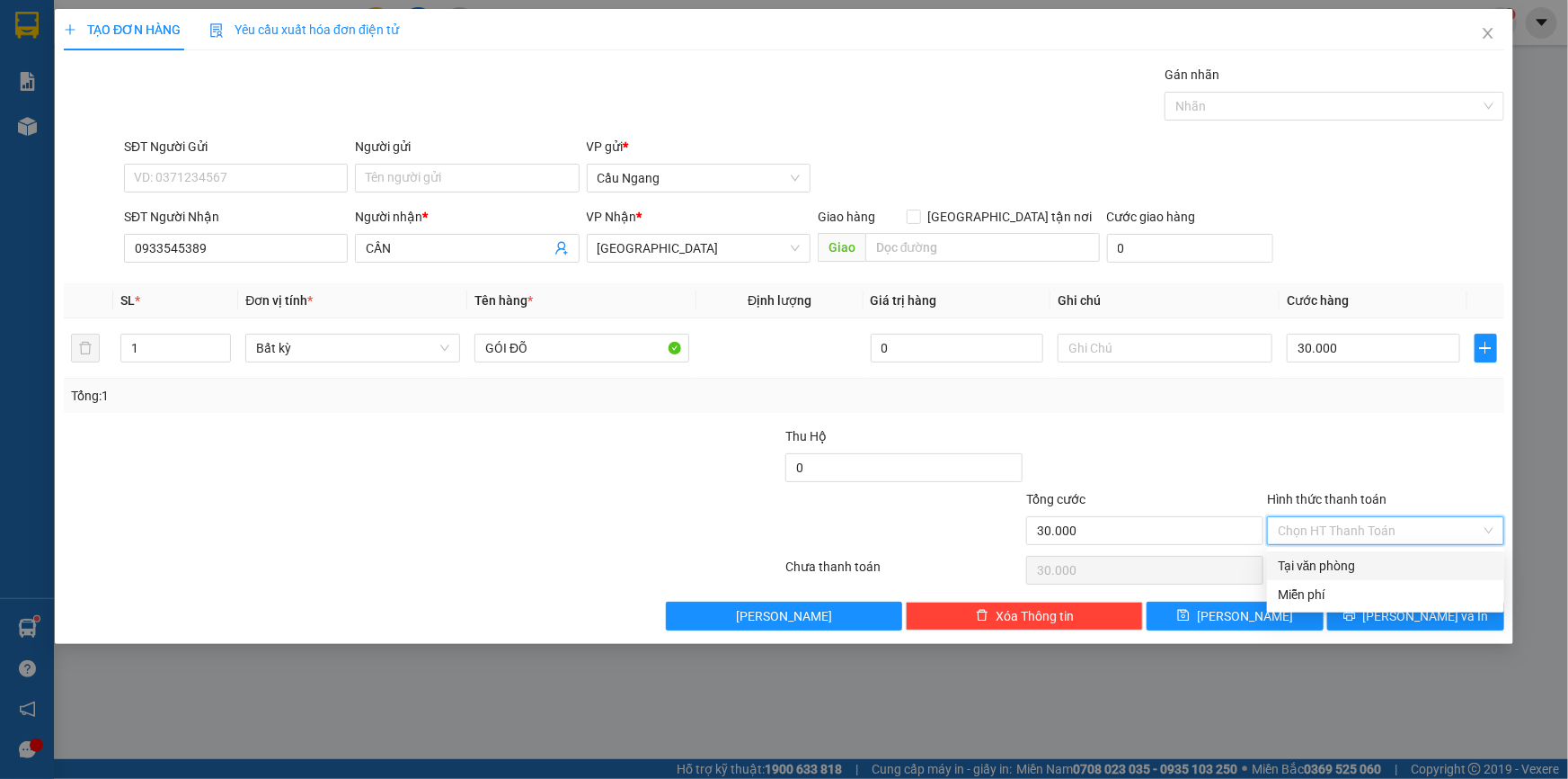
click at [1340, 563] on div "Tại văn phòng" at bounding box center [1385, 566] width 215 height 20
type input "0"
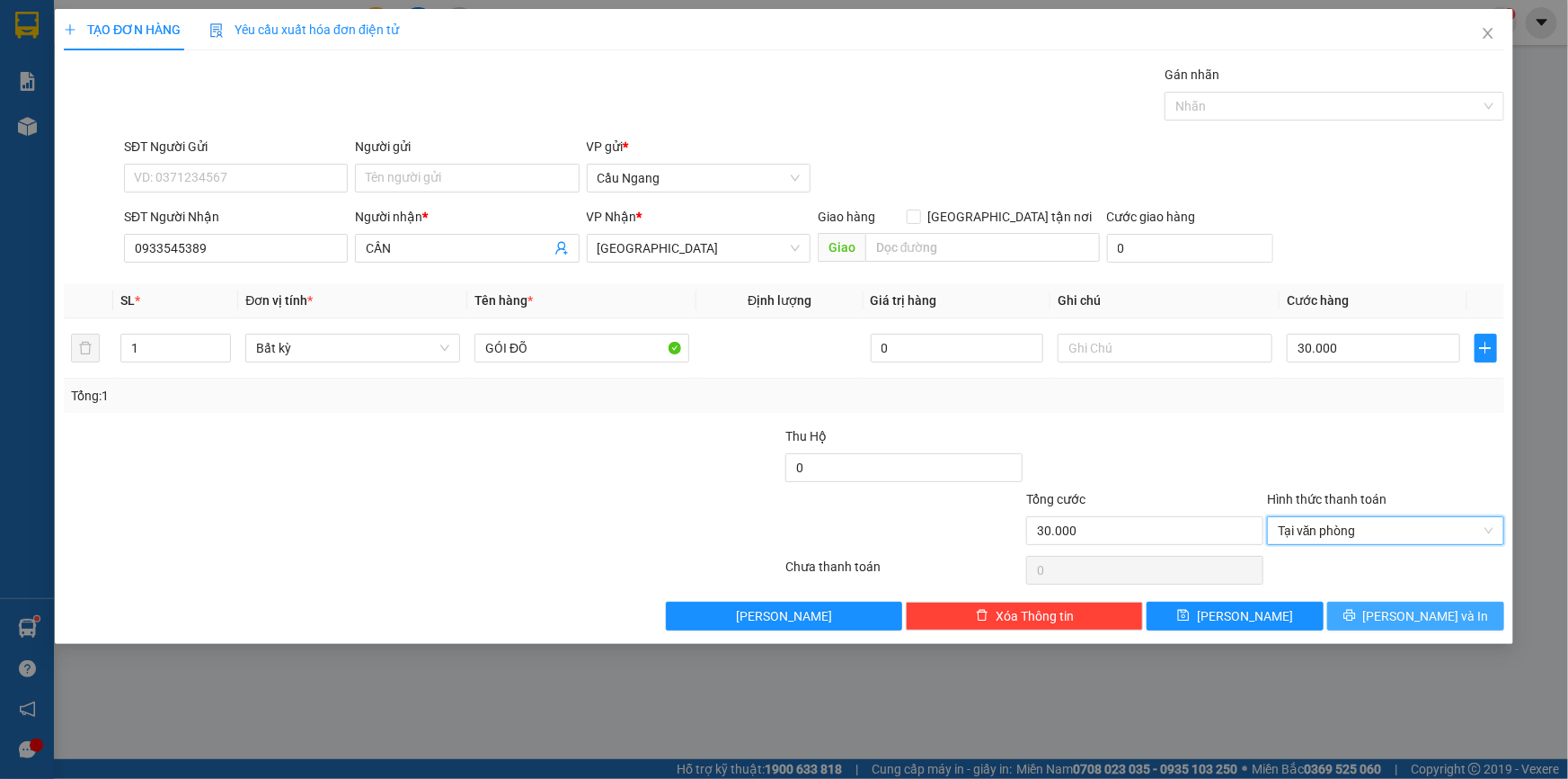
click at [1404, 620] on span "[PERSON_NAME] và In" at bounding box center [1426, 616] width 126 height 20
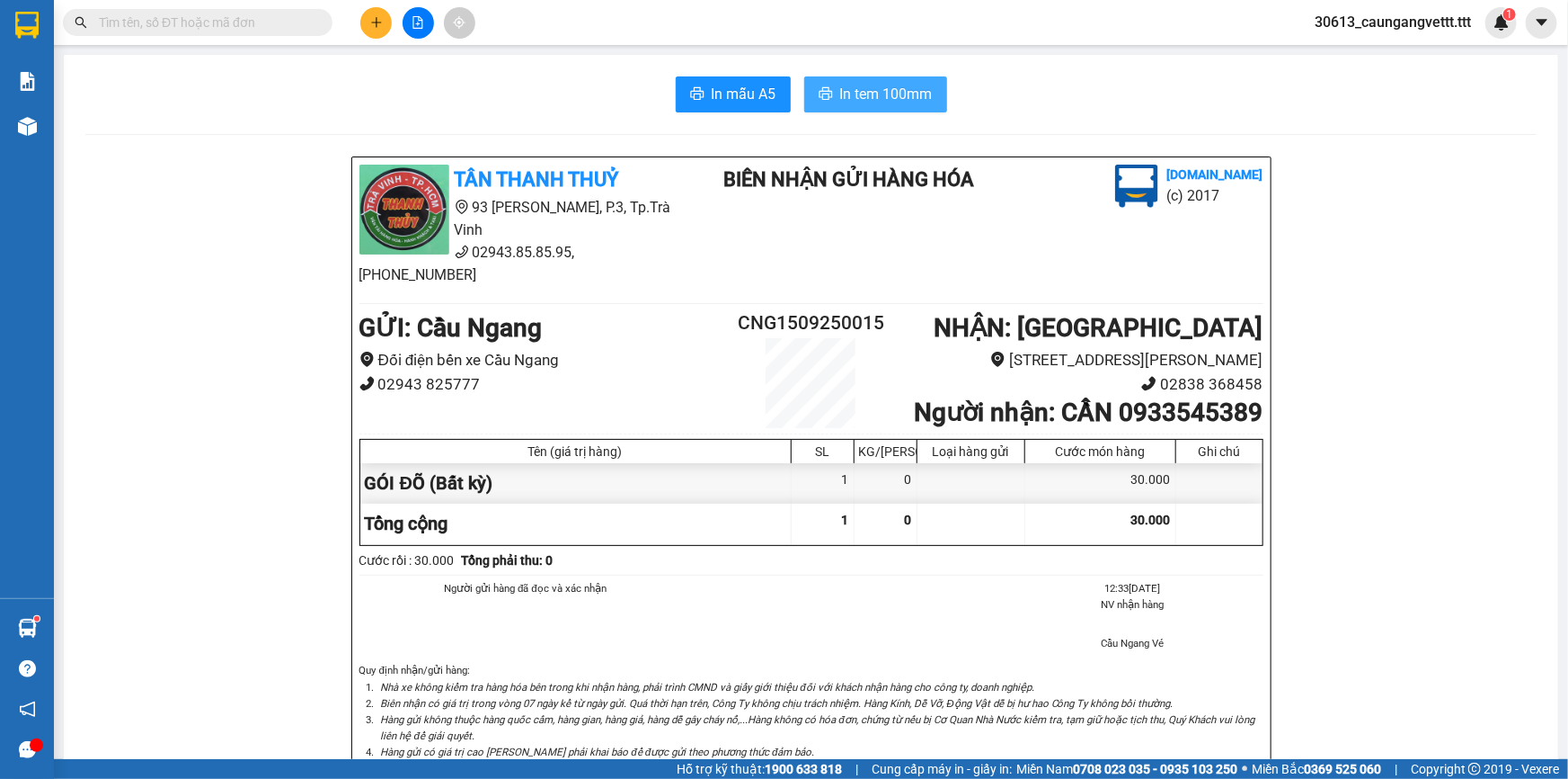
click at [893, 90] on span "In tem 100mm" at bounding box center [886, 94] width 93 height 23
